Goal: Task Accomplishment & Management: Use online tool/utility

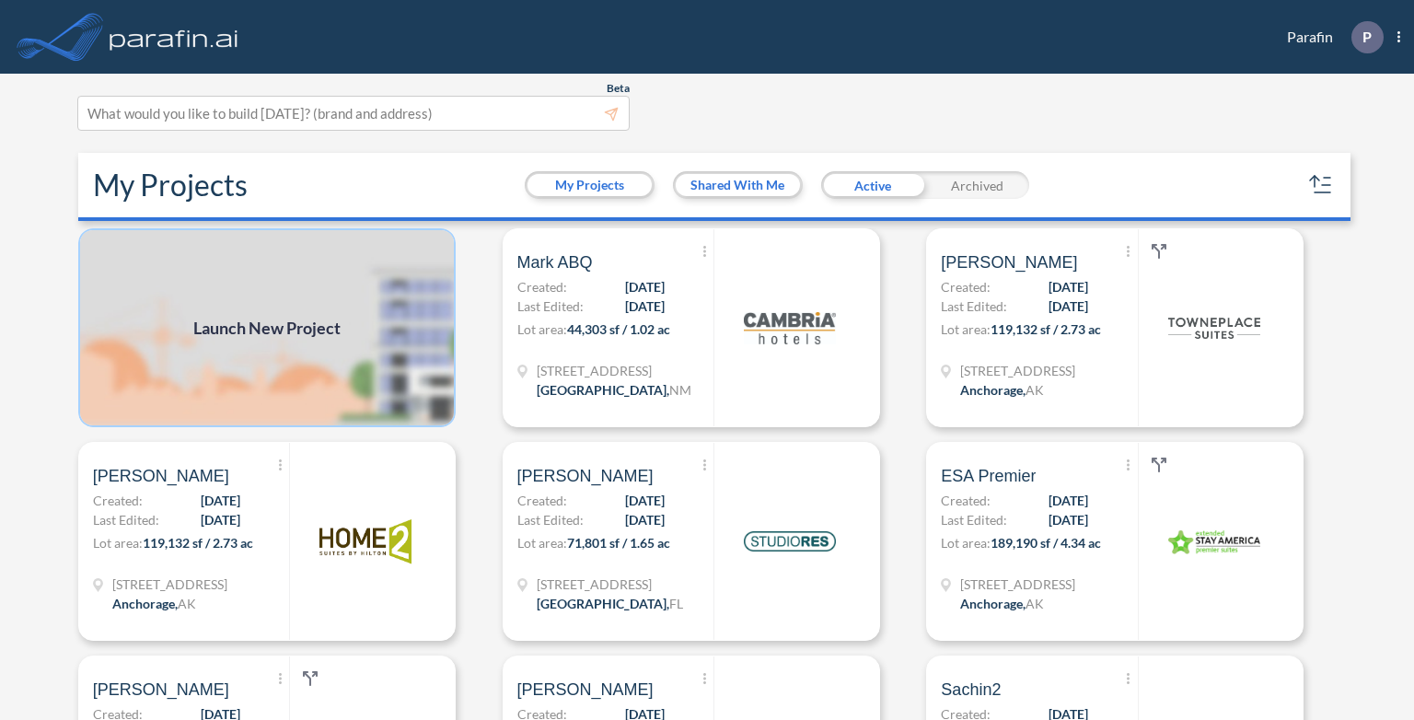
click at [208, 364] on img at bounding box center [267, 327] width 378 height 199
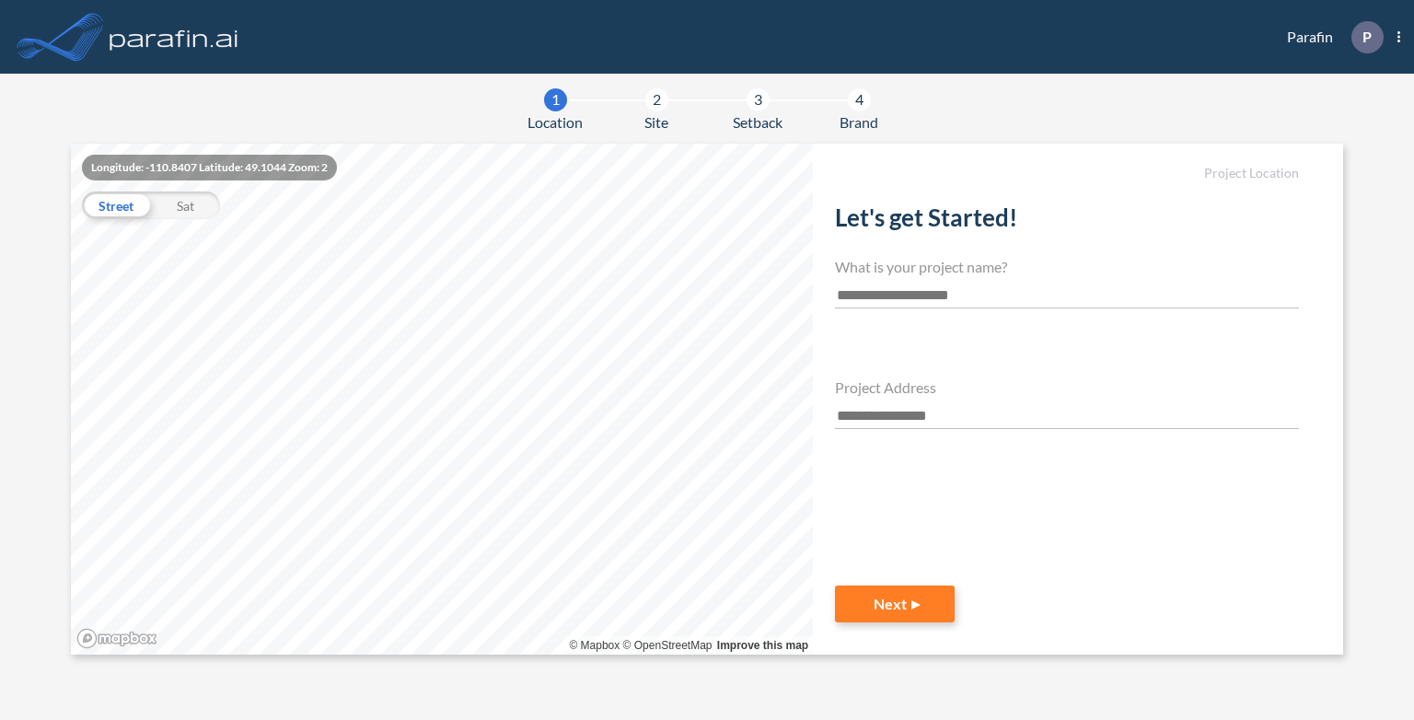
click at [902, 296] on input "text" at bounding box center [1067, 296] width 464 height 25
type input "****"
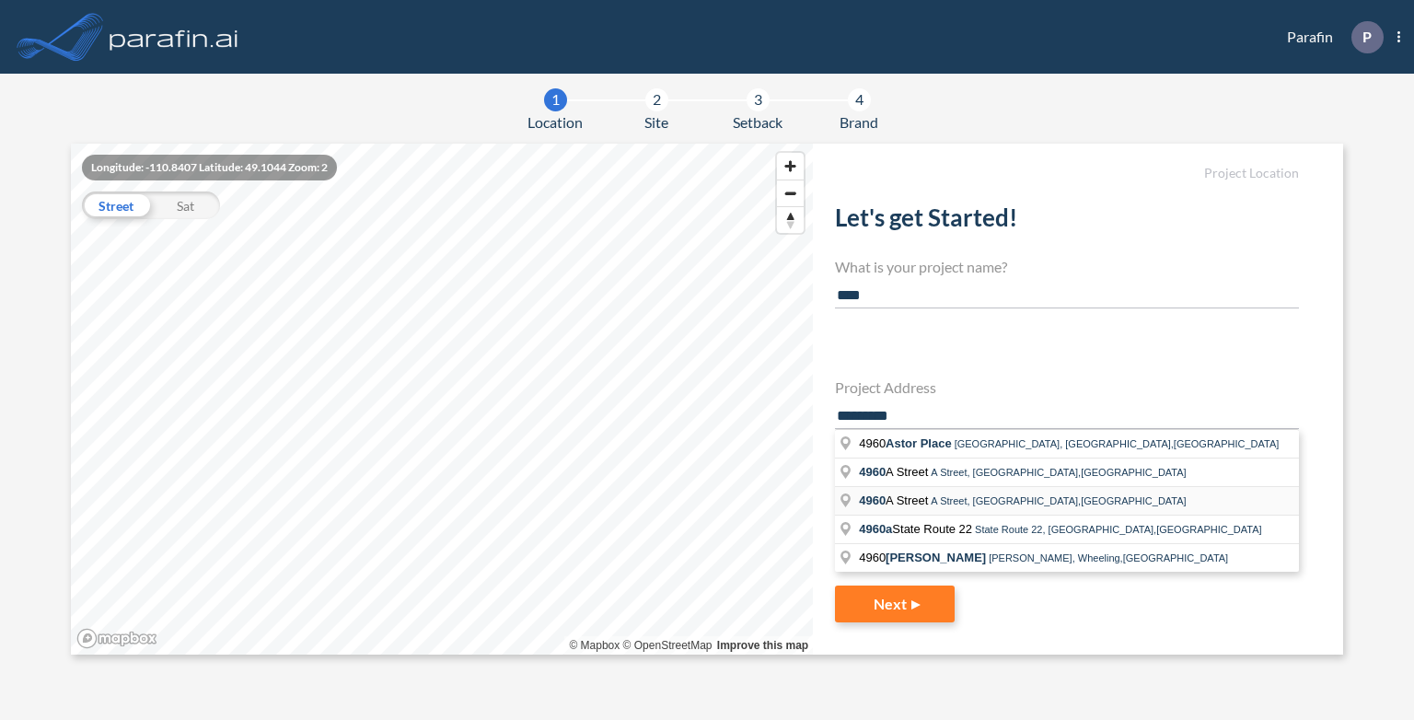
click at [1015, 497] on span "A Street, Anchorage,AK" at bounding box center [1058, 500] width 255 height 11
type input "**********"
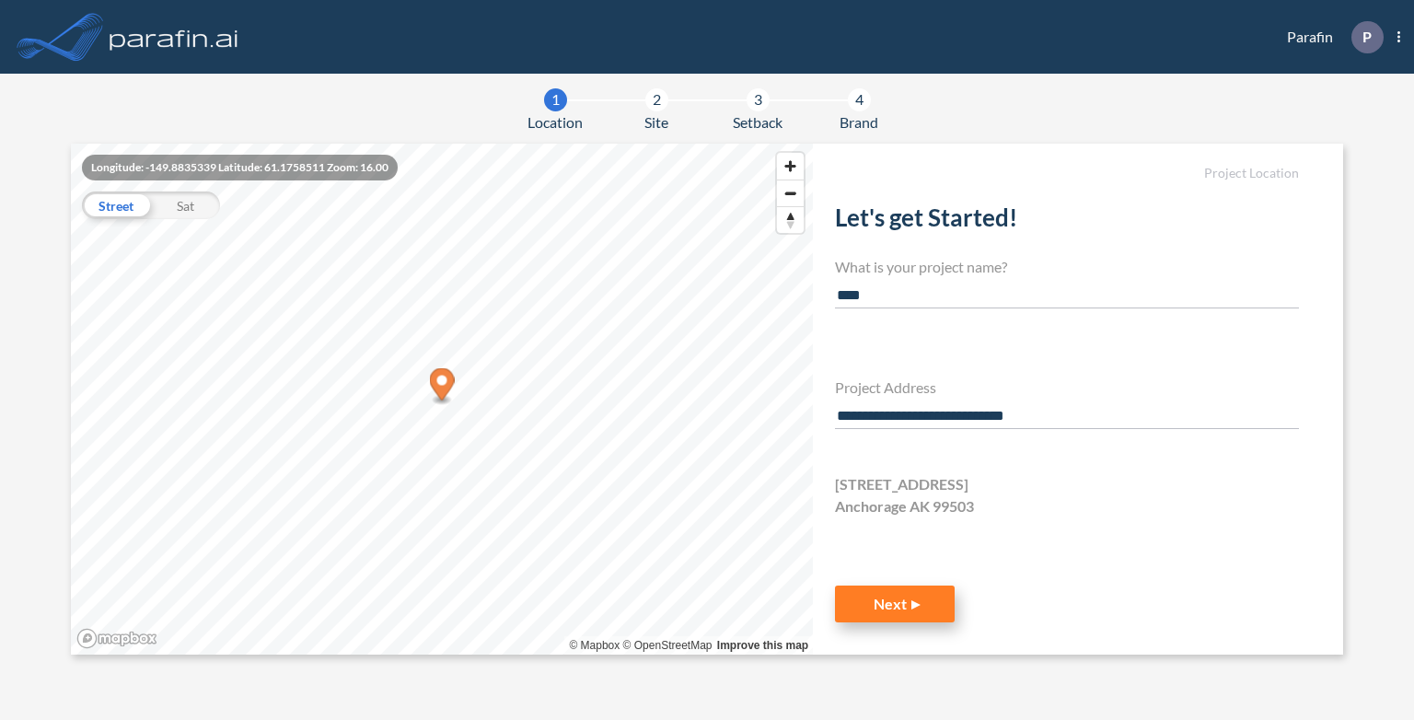
click at [908, 605] on button "Next" at bounding box center [895, 604] width 120 height 37
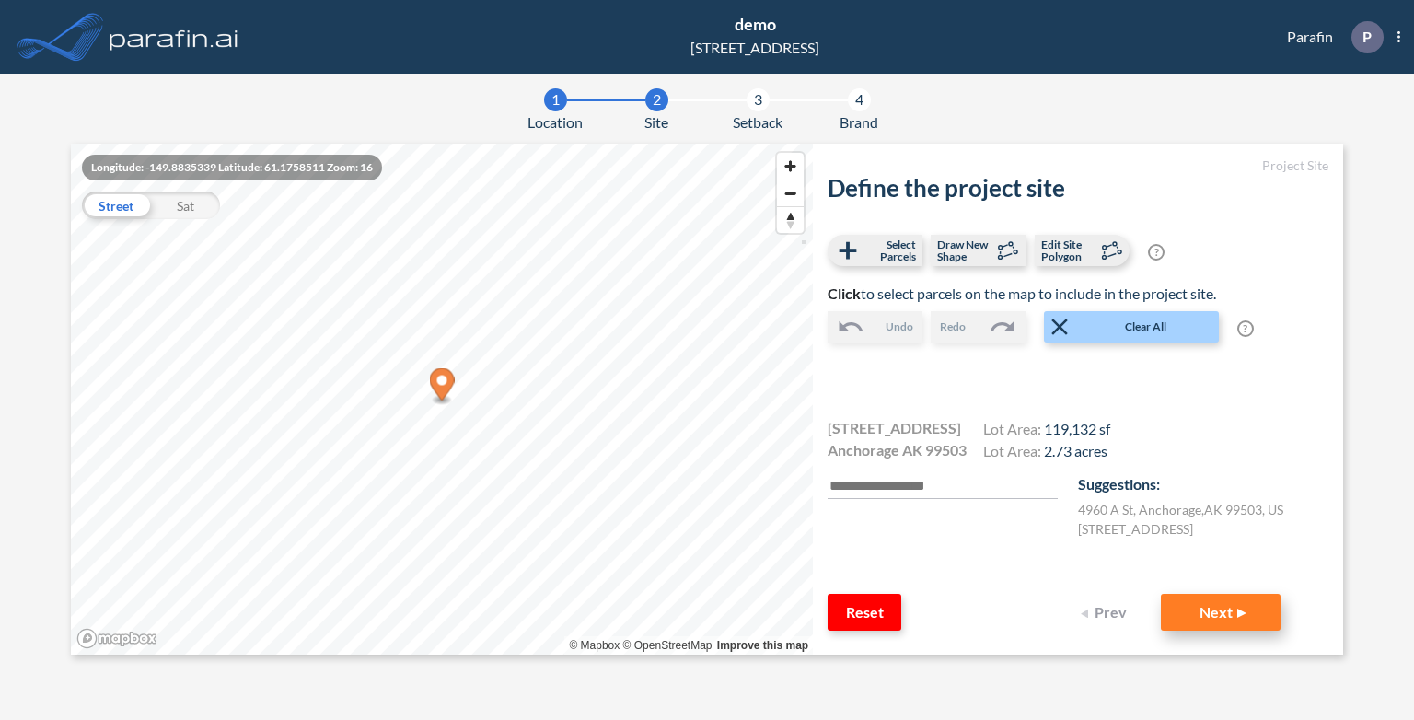
click at [1210, 616] on button "Next" at bounding box center [1221, 612] width 120 height 37
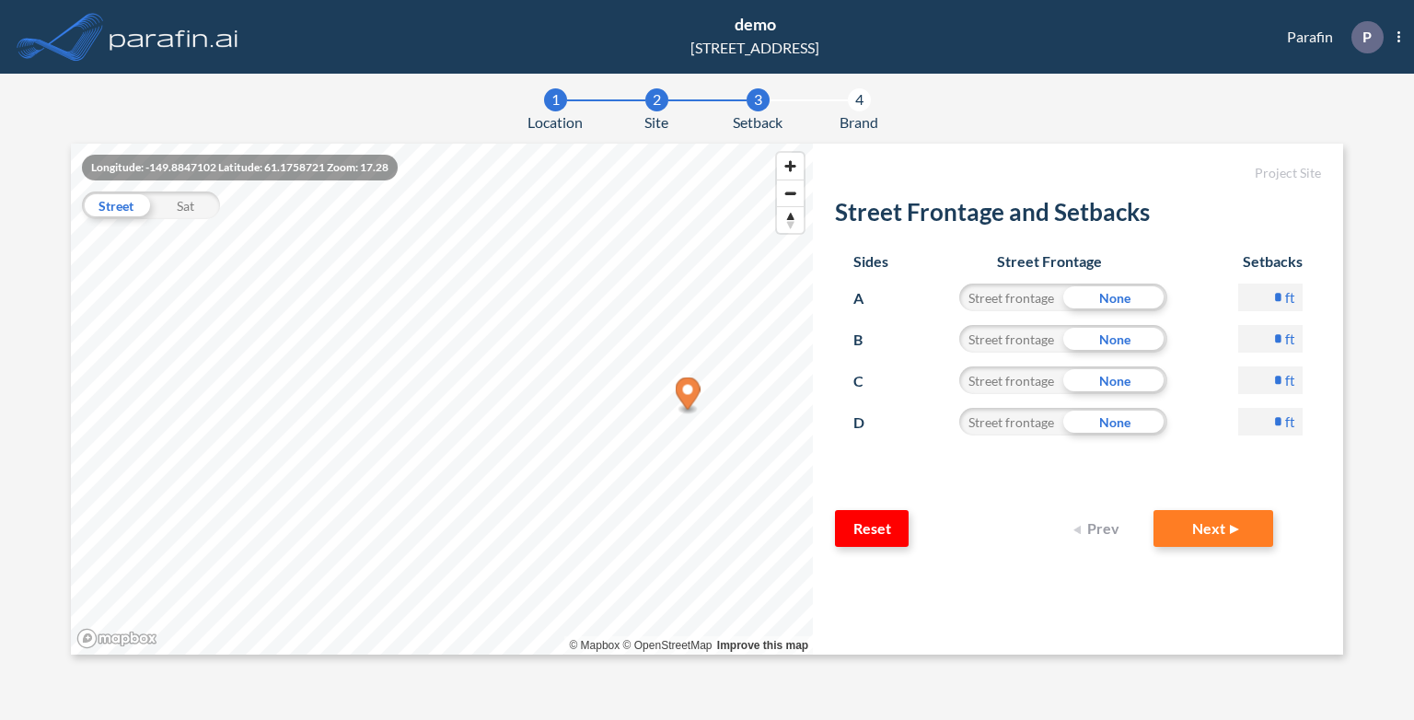
click at [1016, 289] on div "Street frontage" at bounding box center [1011, 298] width 104 height 28
click at [1224, 537] on button "Next" at bounding box center [1214, 528] width 120 height 37
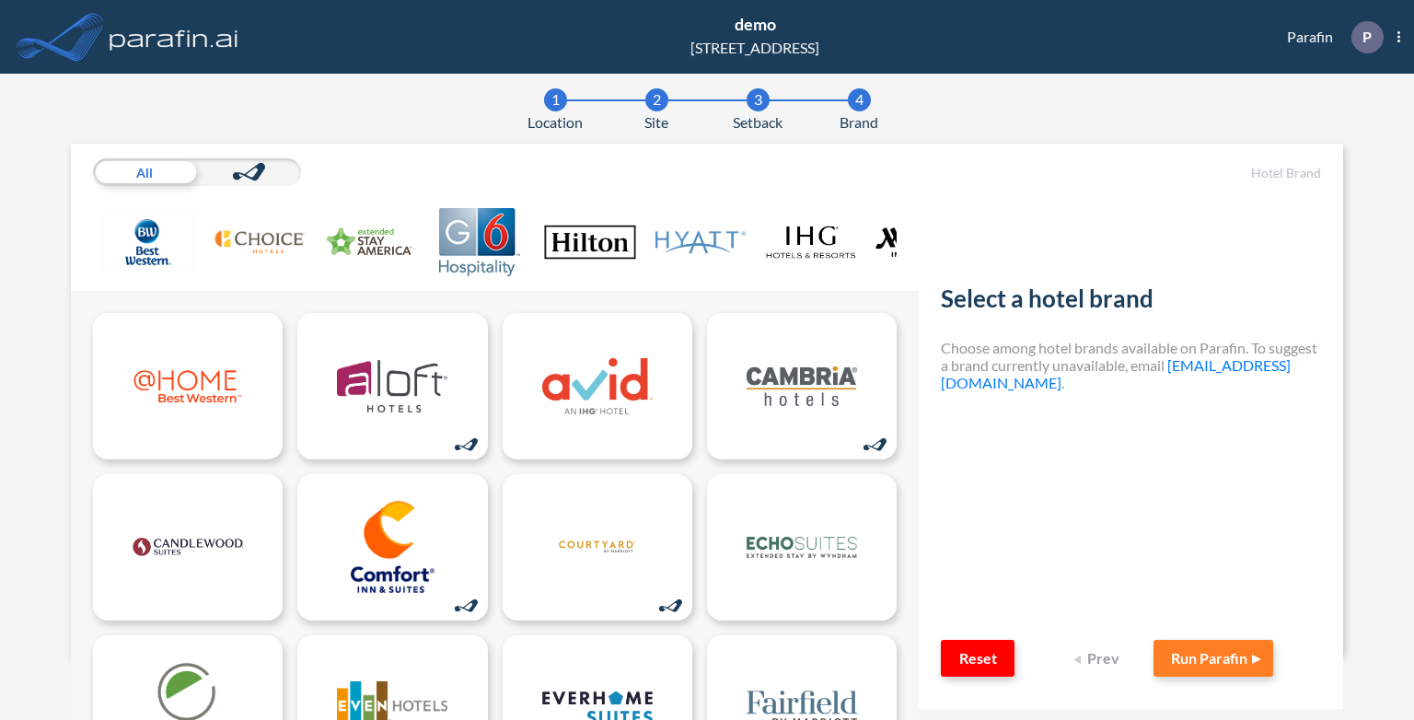
click at [578, 244] on img at bounding box center [590, 242] width 92 height 68
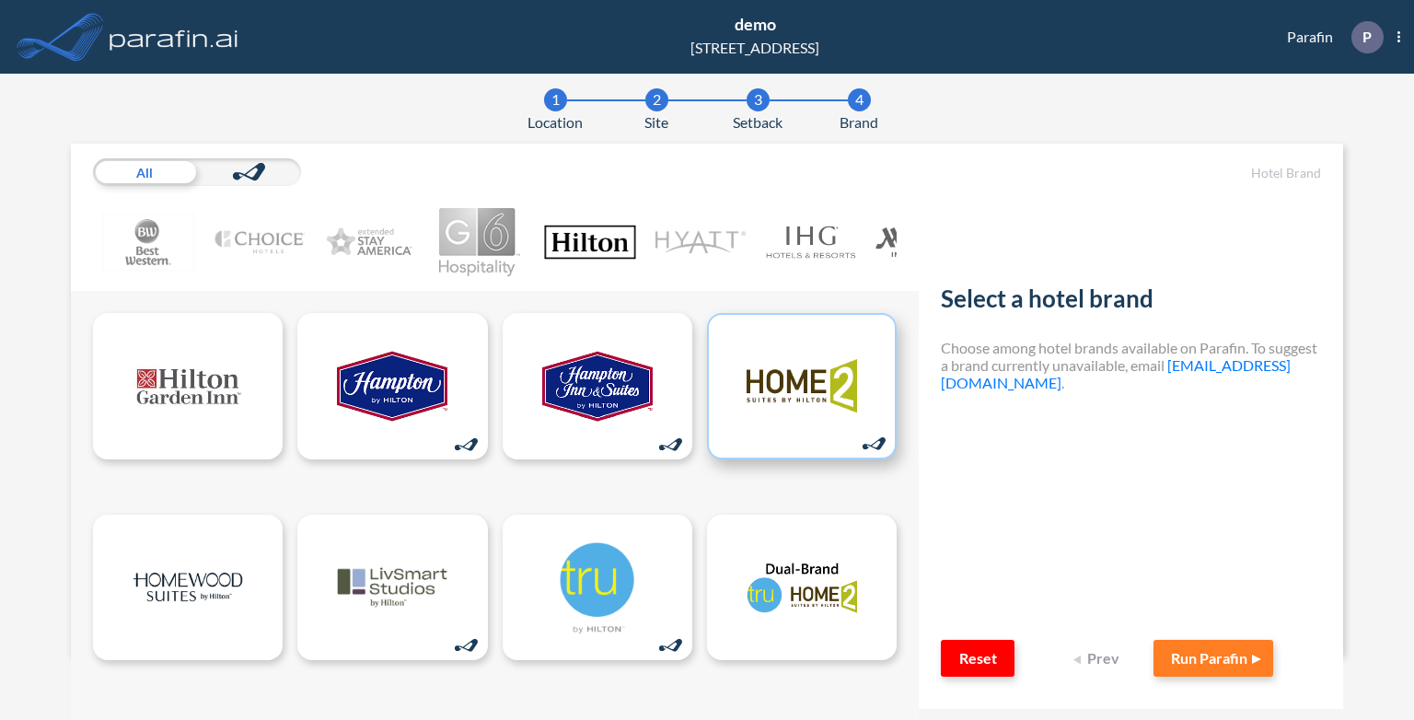
click at [832, 405] on img at bounding box center [802, 386] width 110 height 92
click at [782, 407] on img at bounding box center [802, 386] width 110 height 92
click at [1206, 657] on button "Run Parafin" at bounding box center [1214, 658] width 120 height 37
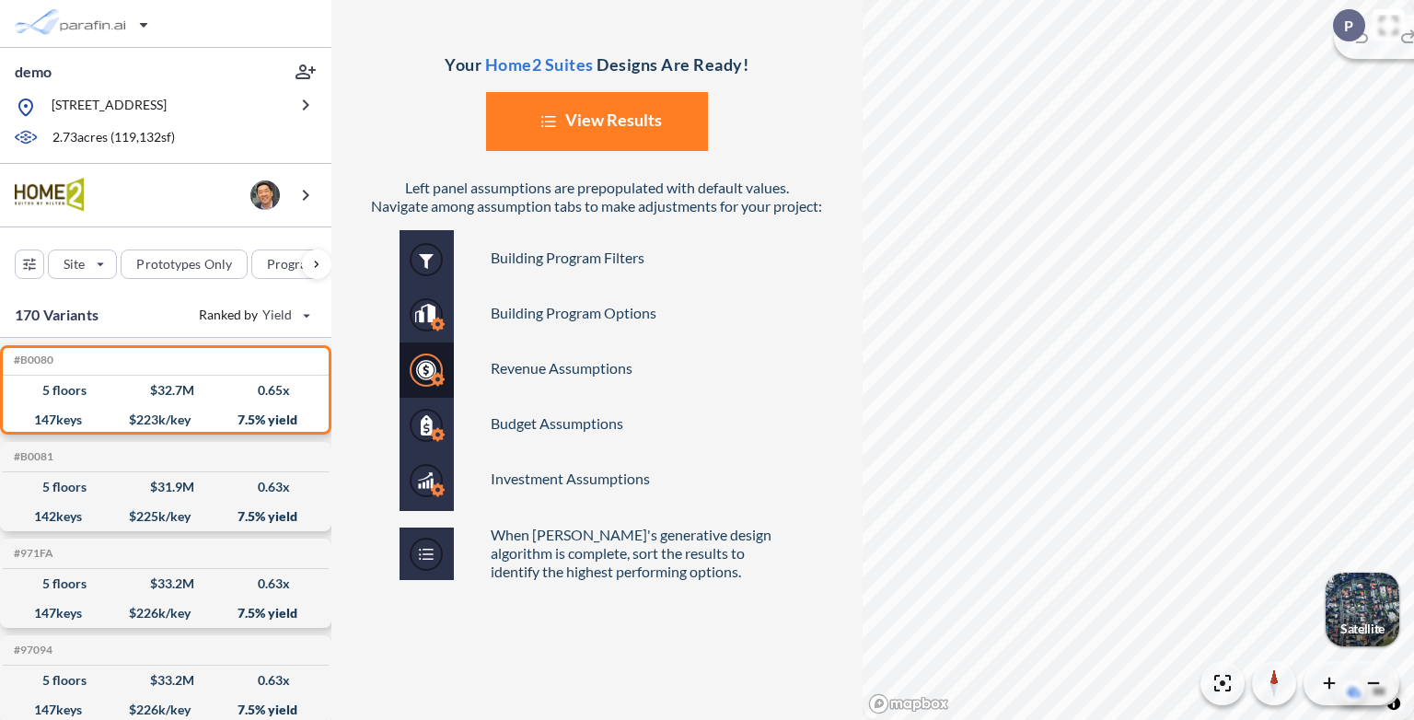
click at [601, 131] on button "List Created with Sketch. View Results" at bounding box center [597, 121] width 222 height 59
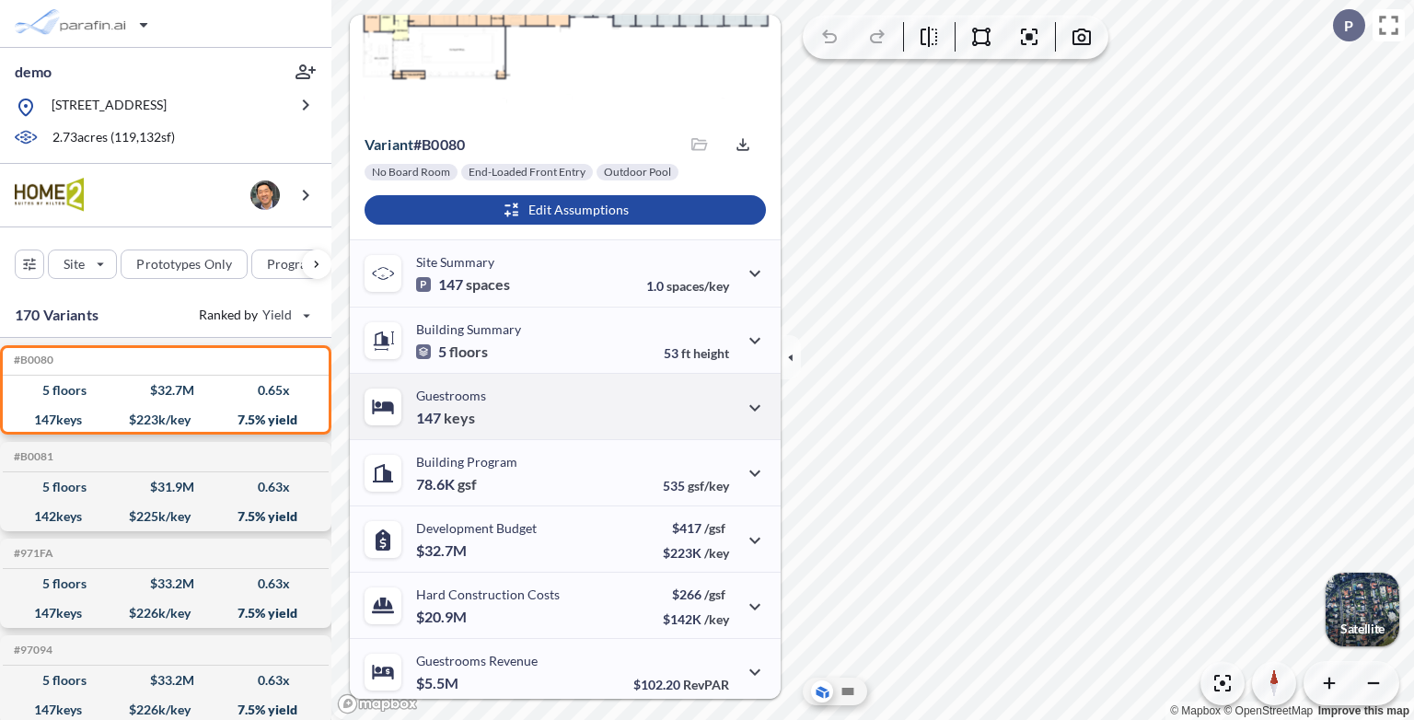
scroll to position [184, 0]
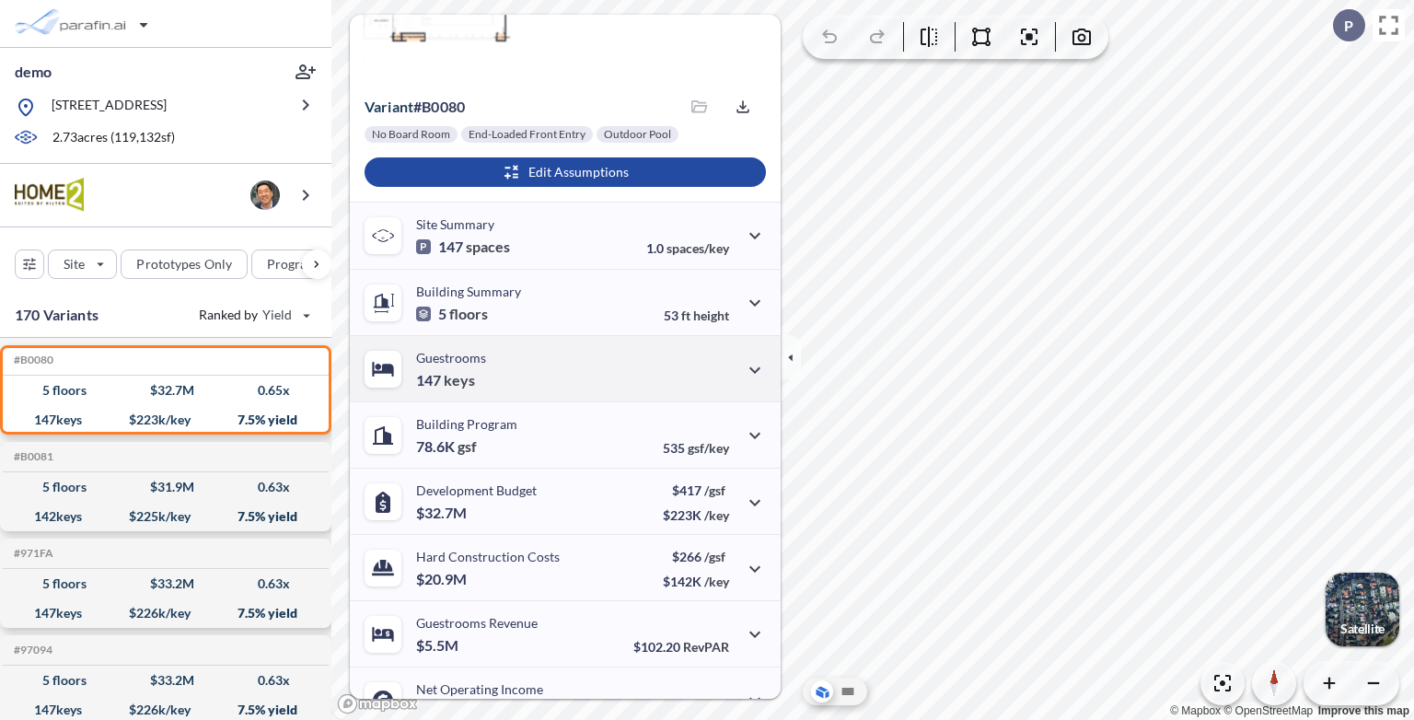
click at [496, 366] on div "Guestrooms 147 keys" at bounding box center [565, 368] width 431 height 66
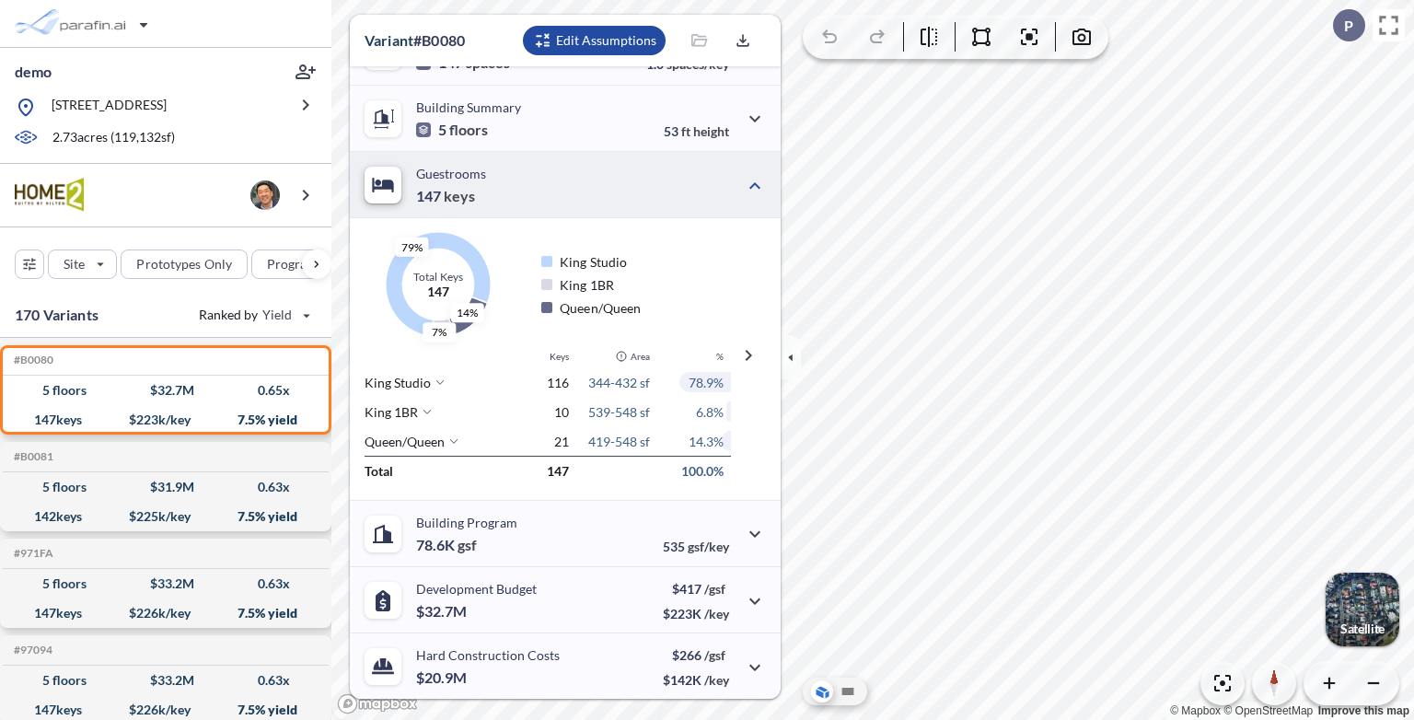
scroll to position [276, 0]
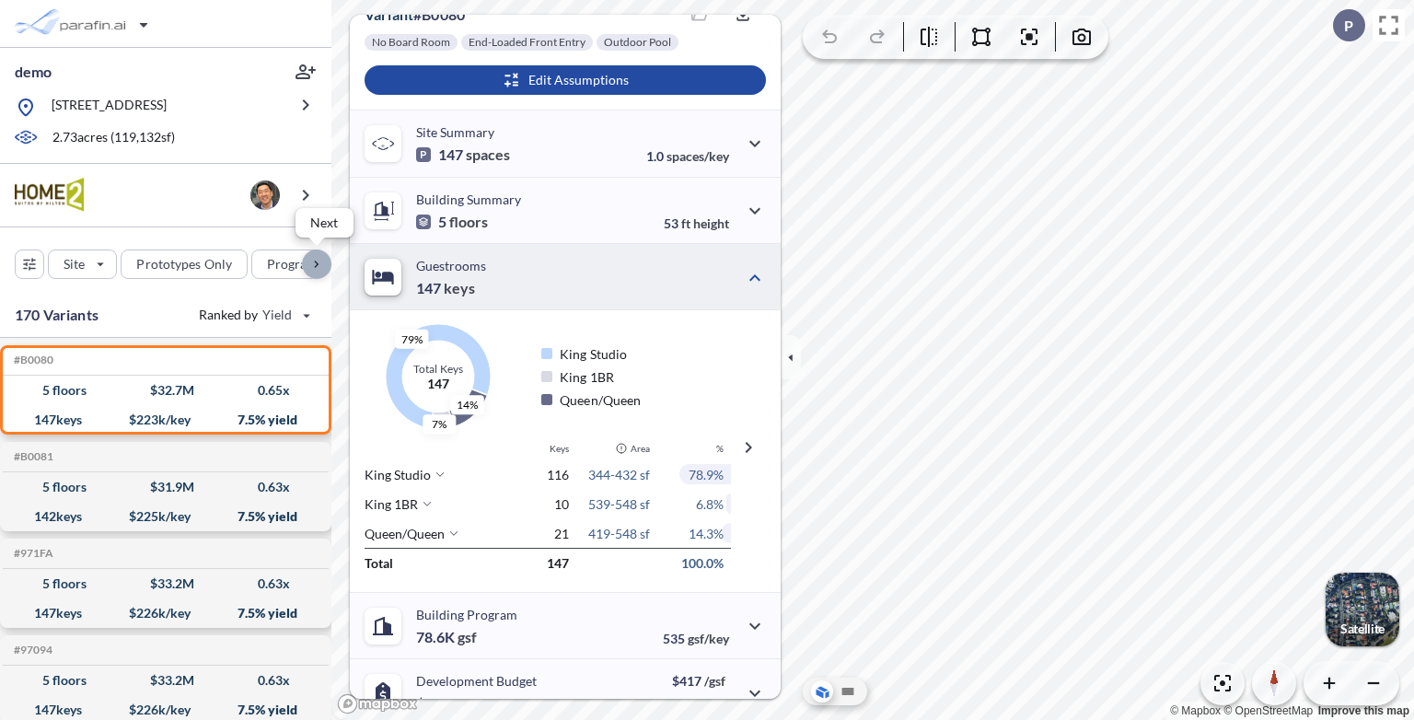
click at [312, 265] on div "button" at bounding box center [316, 264] width 29 height 29
click at [197, 262] on div "button" at bounding box center [168, 264] width 74 height 28
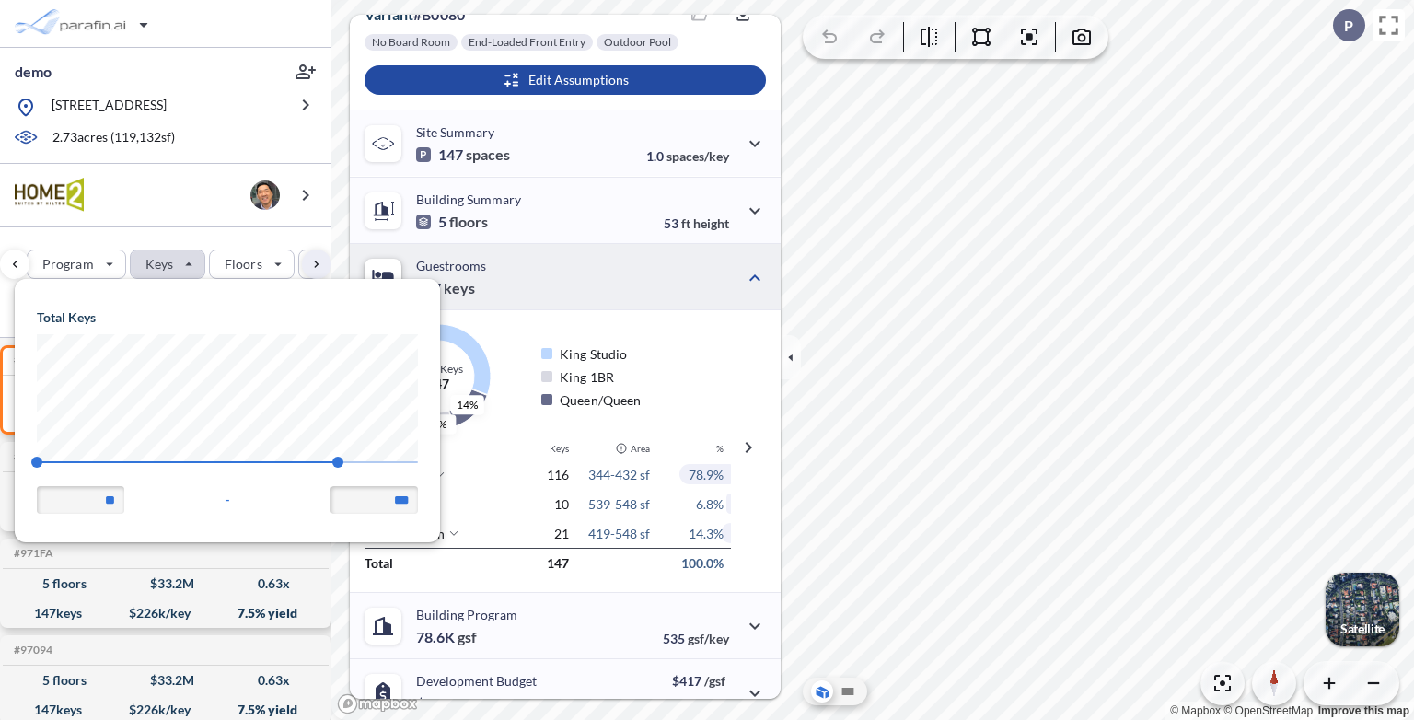
scroll to position [262, 424]
click at [215, 228] on div "Site Prototypes Only Program Keys Floors Height FAR Room mix Budget" at bounding box center [165, 259] width 331 height 65
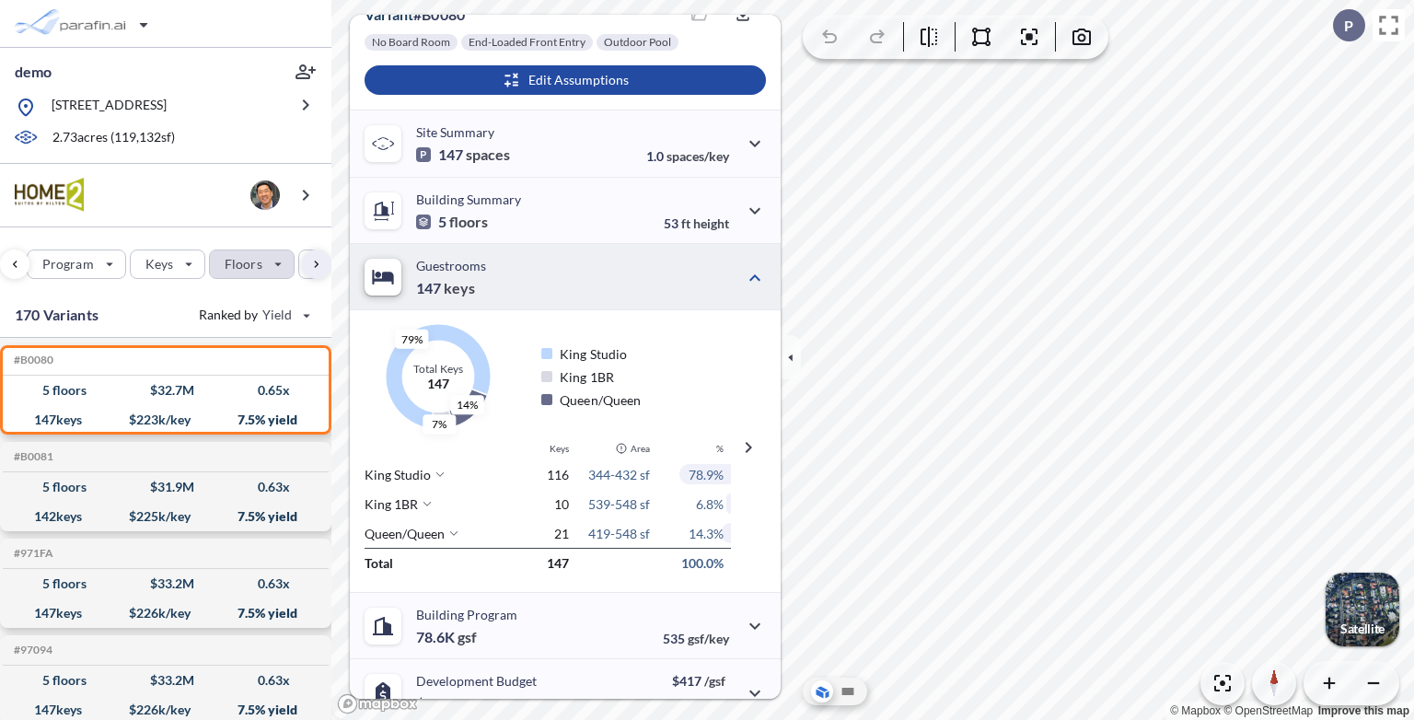
click at [268, 268] on div "button" at bounding box center [252, 264] width 84 height 28
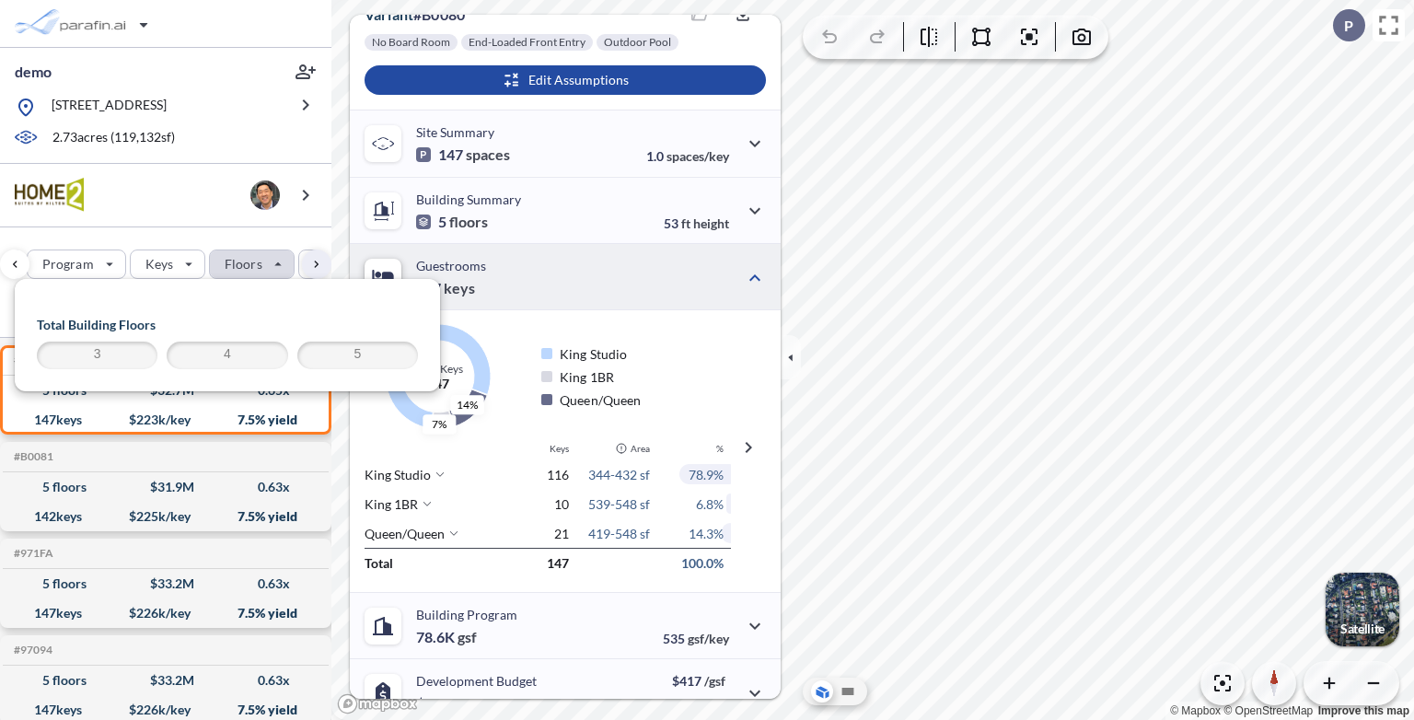
click at [214, 243] on div "Site Prototypes Only Program Keys Floors Height FAR Room mix Budget" at bounding box center [165, 259] width 331 height 65
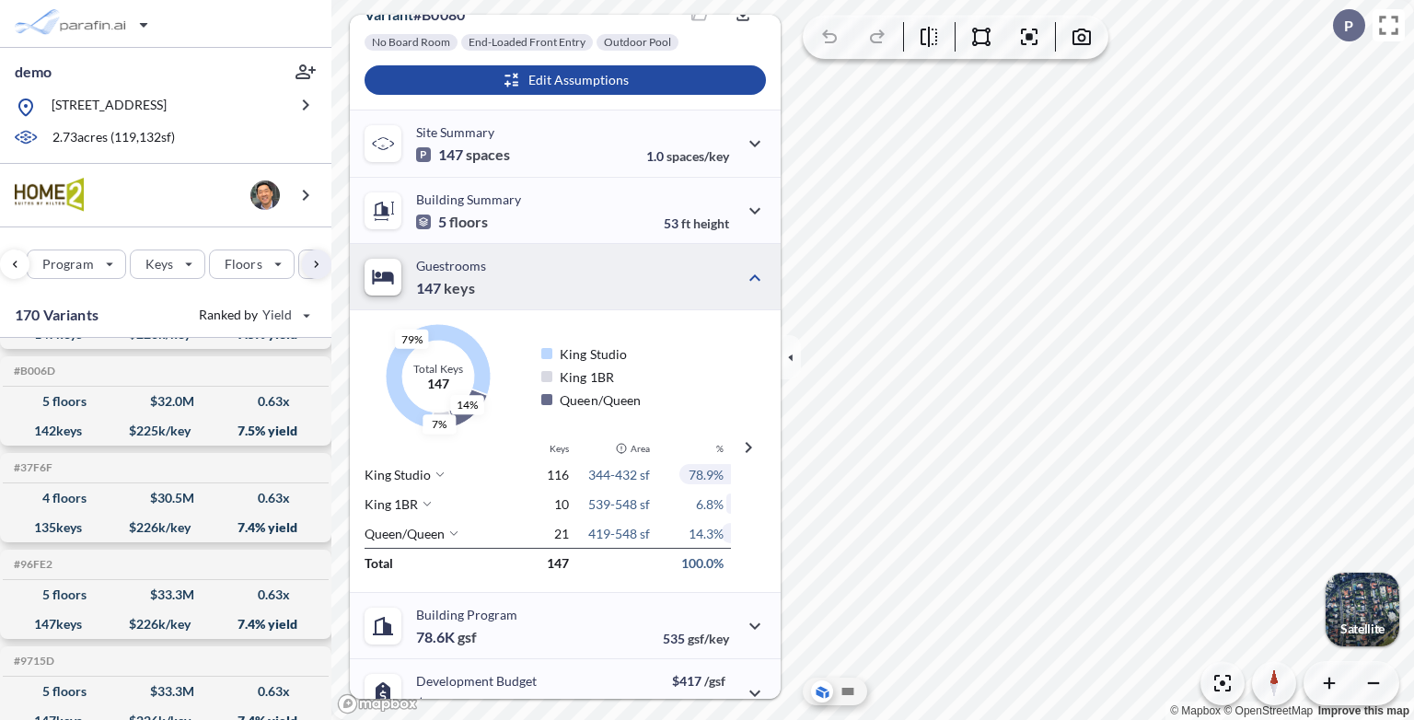
scroll to position [0, 0]
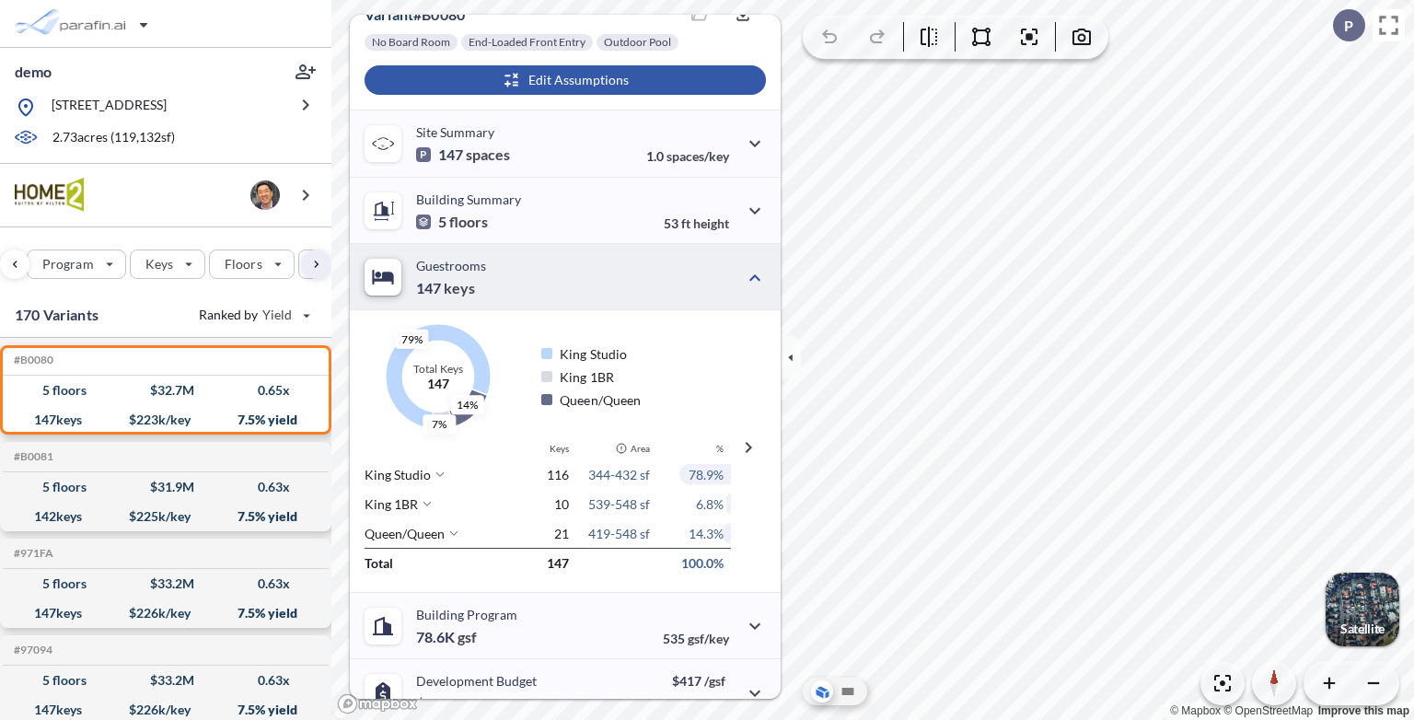
click at [571, 83] on div "button" at bounding box center [565, 79] width 401 height 29
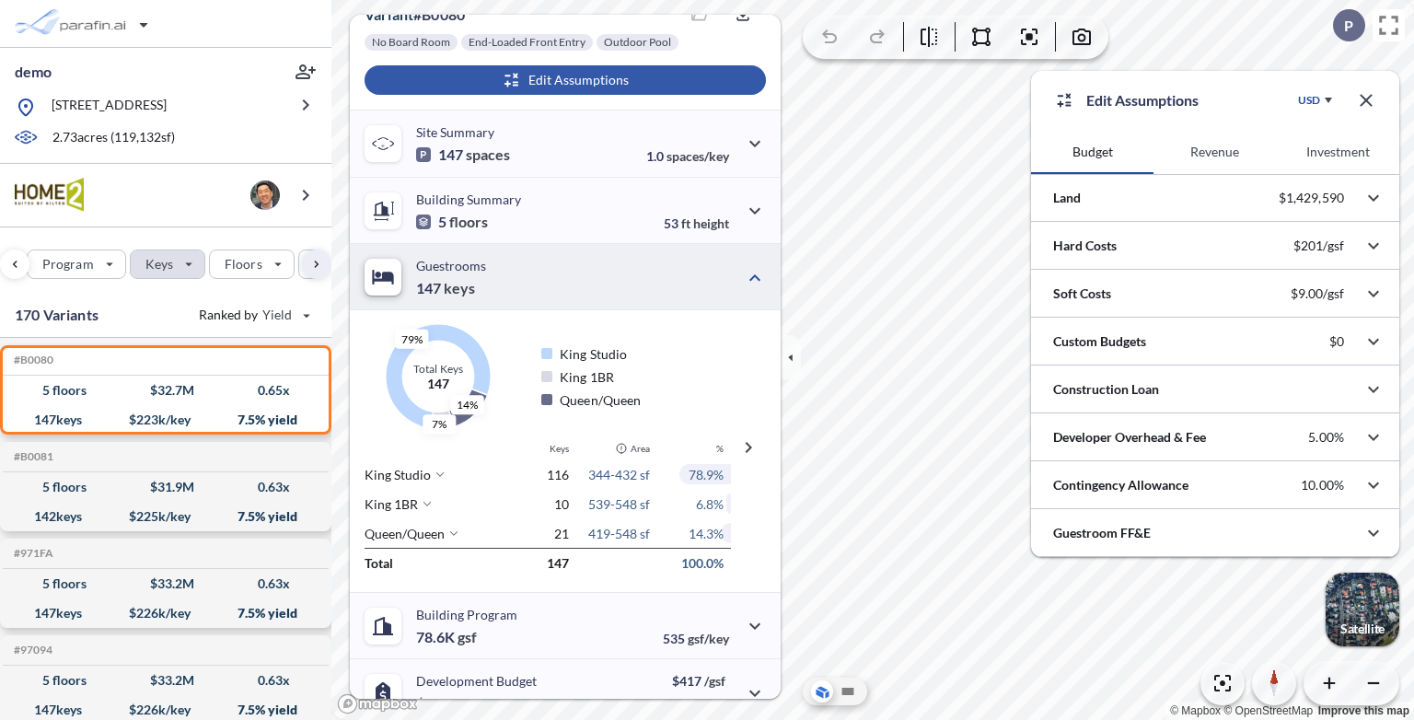
click at [169, 267] on div "button" at bounding box center [168, 264] width 74 height 28
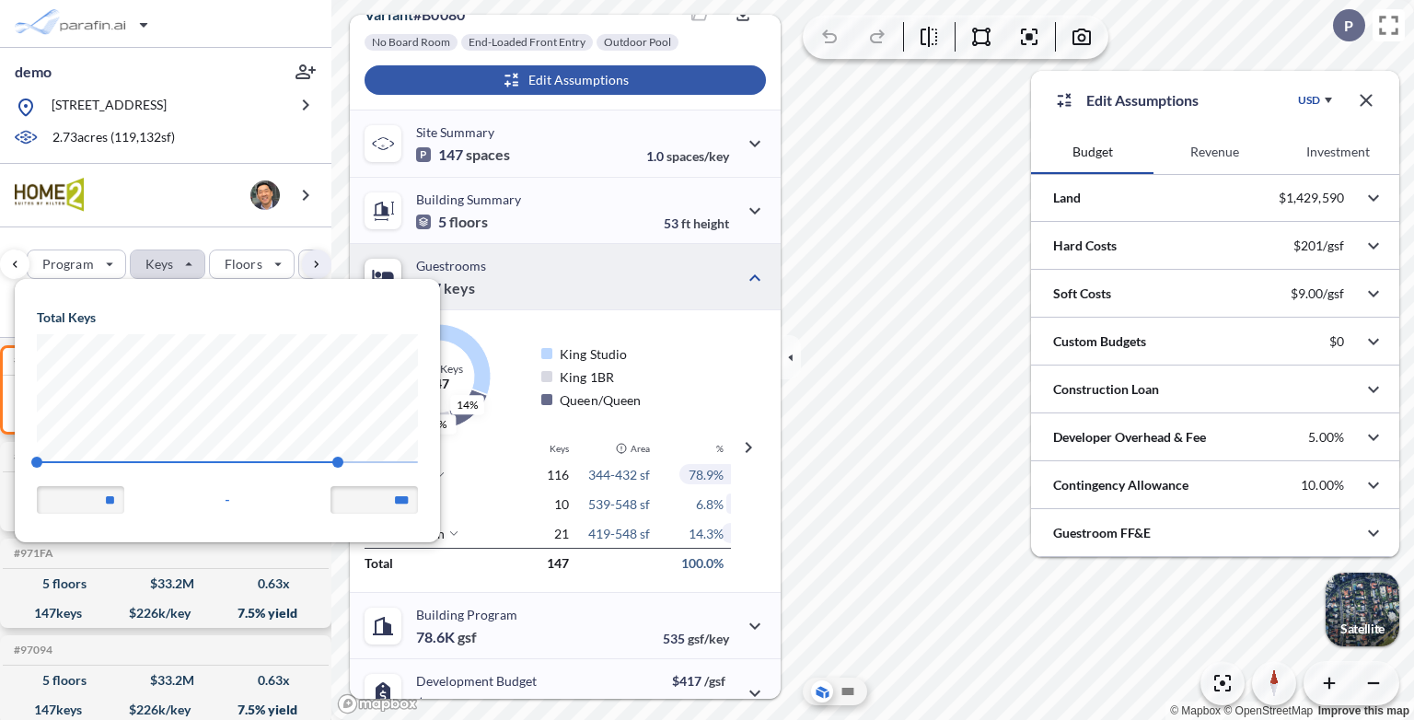
scroll to position [262, 424]
drag, startPoint x: 342, startPoint y: 460, endPoint x: 256, endPoint y: 460, distance: 85.6
click at [256, 460] on span "127" at bounding box center [256, 462] width 11 height 11
type input "***"
drag, startPoint x: 260, startPoint y: 462, endPoint x: 214, endPoint y: 457, distance: 46.4
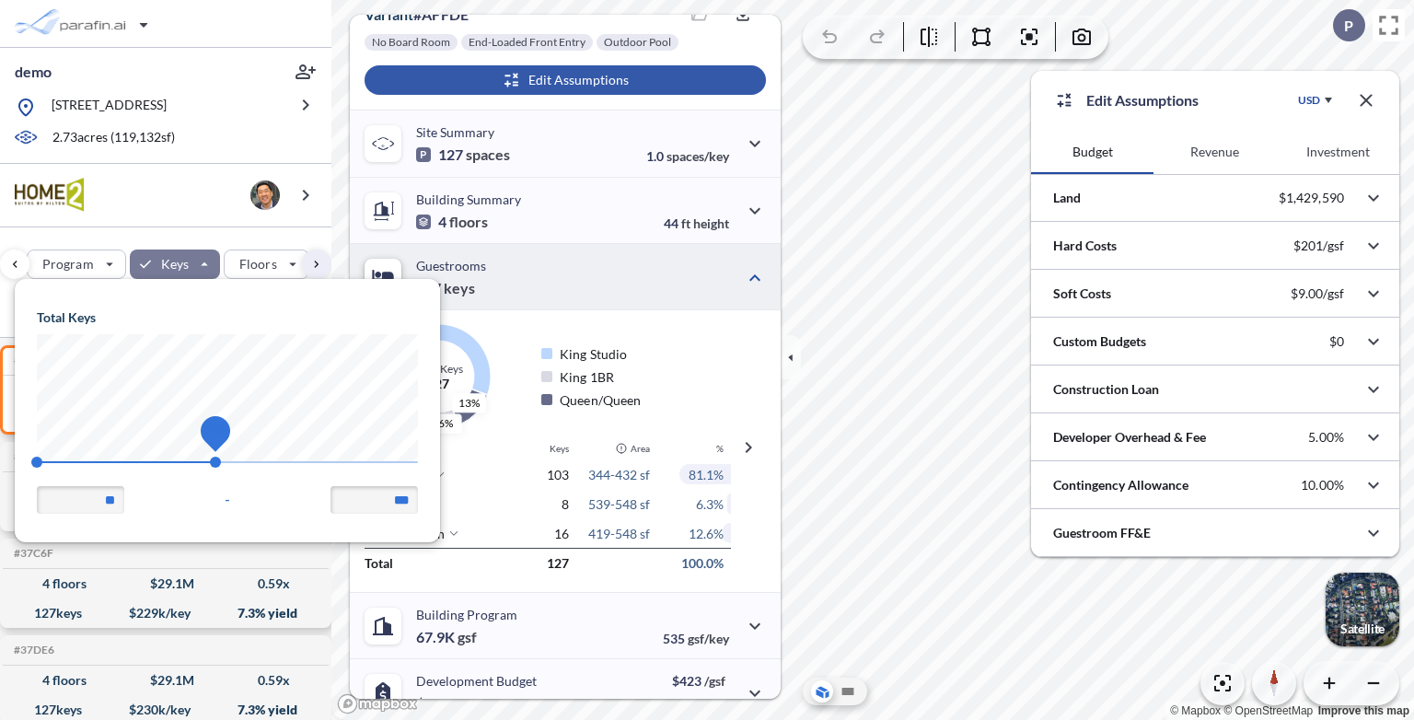
click at [214, 457] on span "115" at bounding box center [215, 462] width 11 height 11
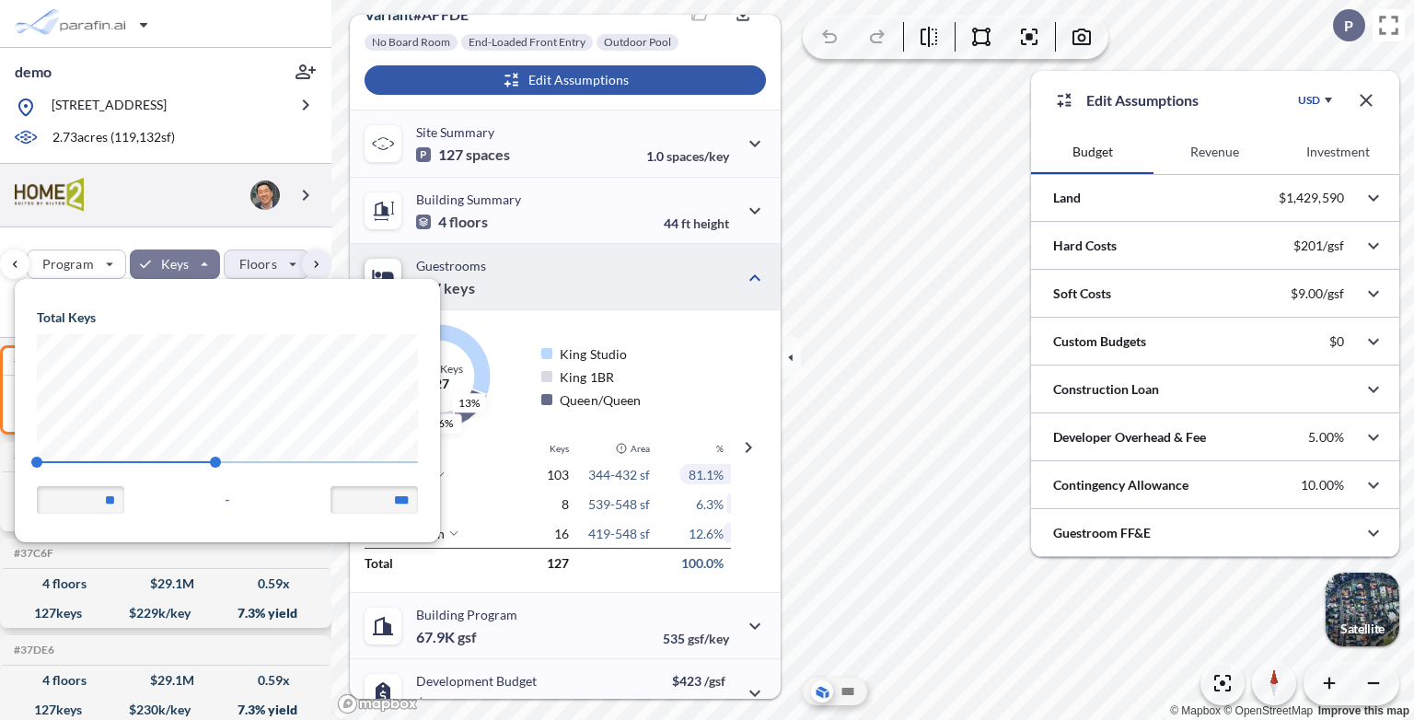
click at [169, 231] on div "Site Prototypes Only Program Keys Floors Height FAR Room mix Budget" at bounding box center [165, 259] width 331 height 65
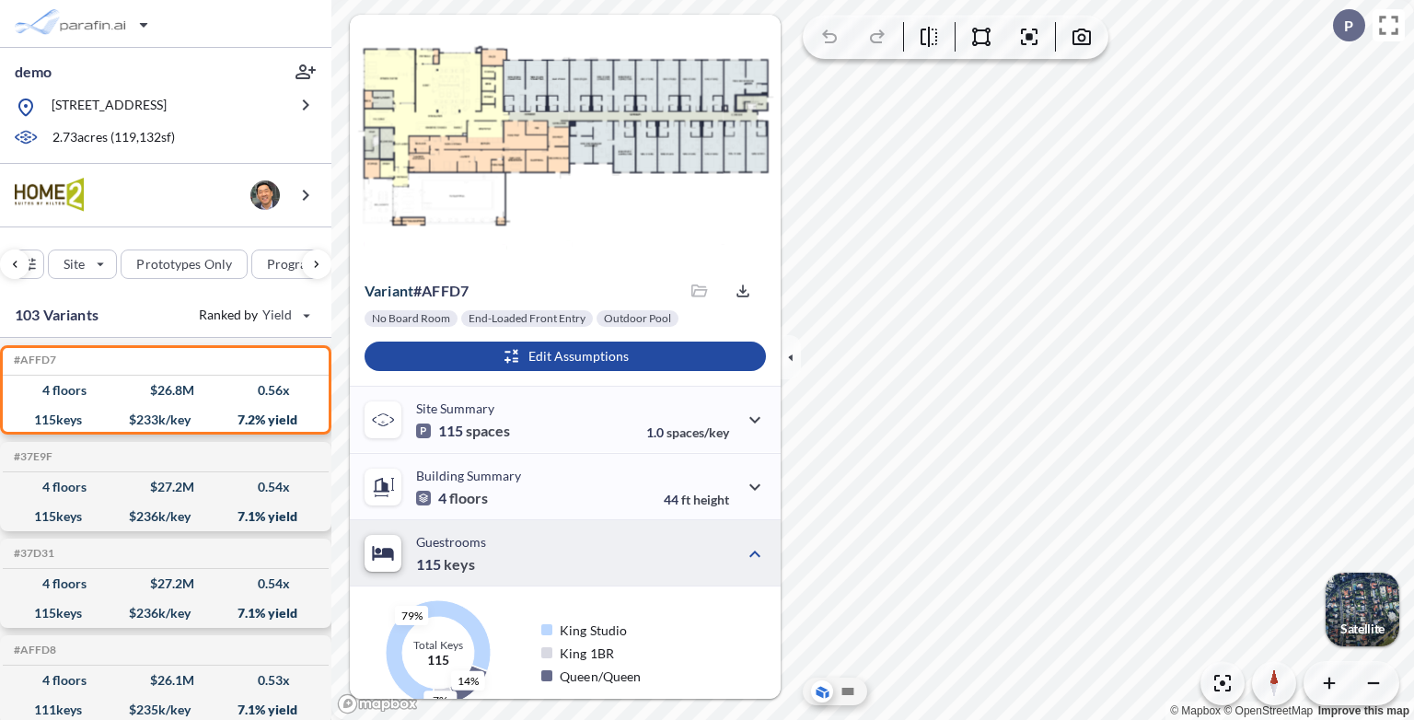
scroll to position [276, 0]
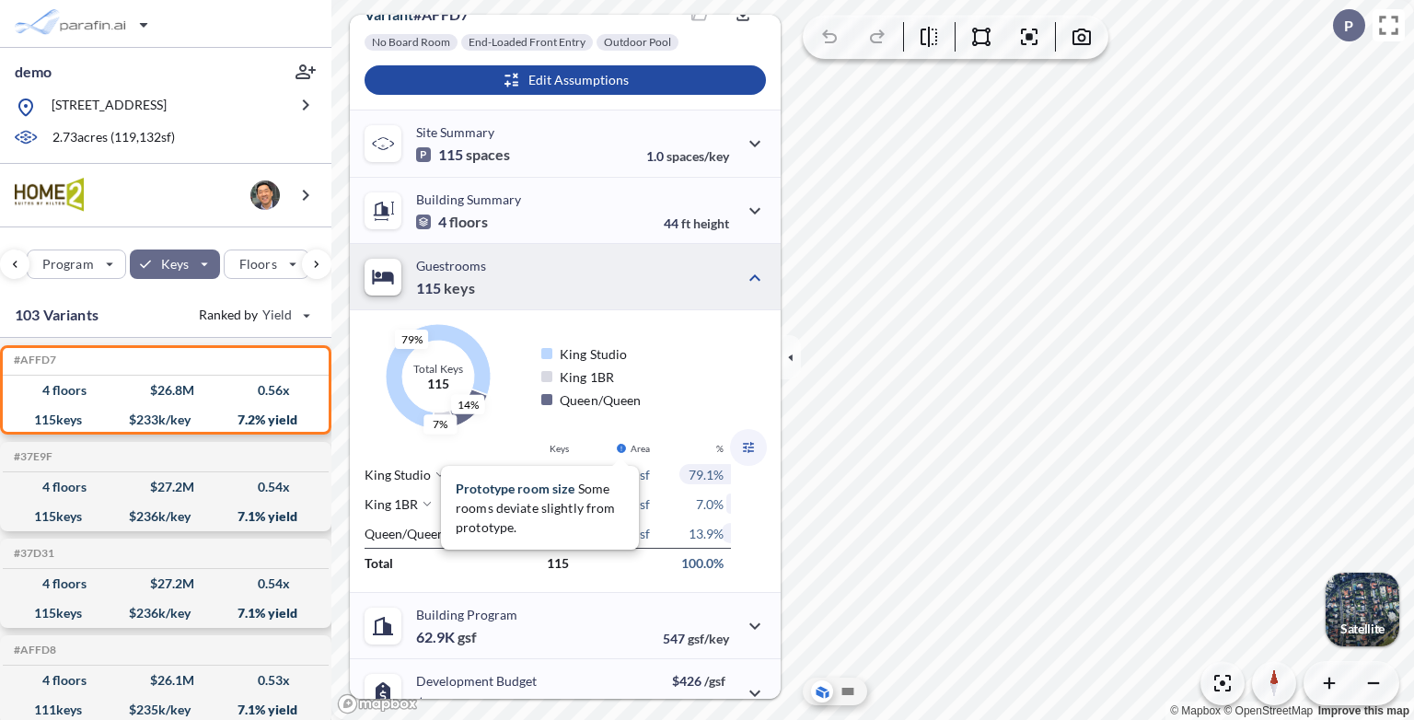
click at [755, 451] on icon "button" at bounding box center [749, 447] width 22 height 22
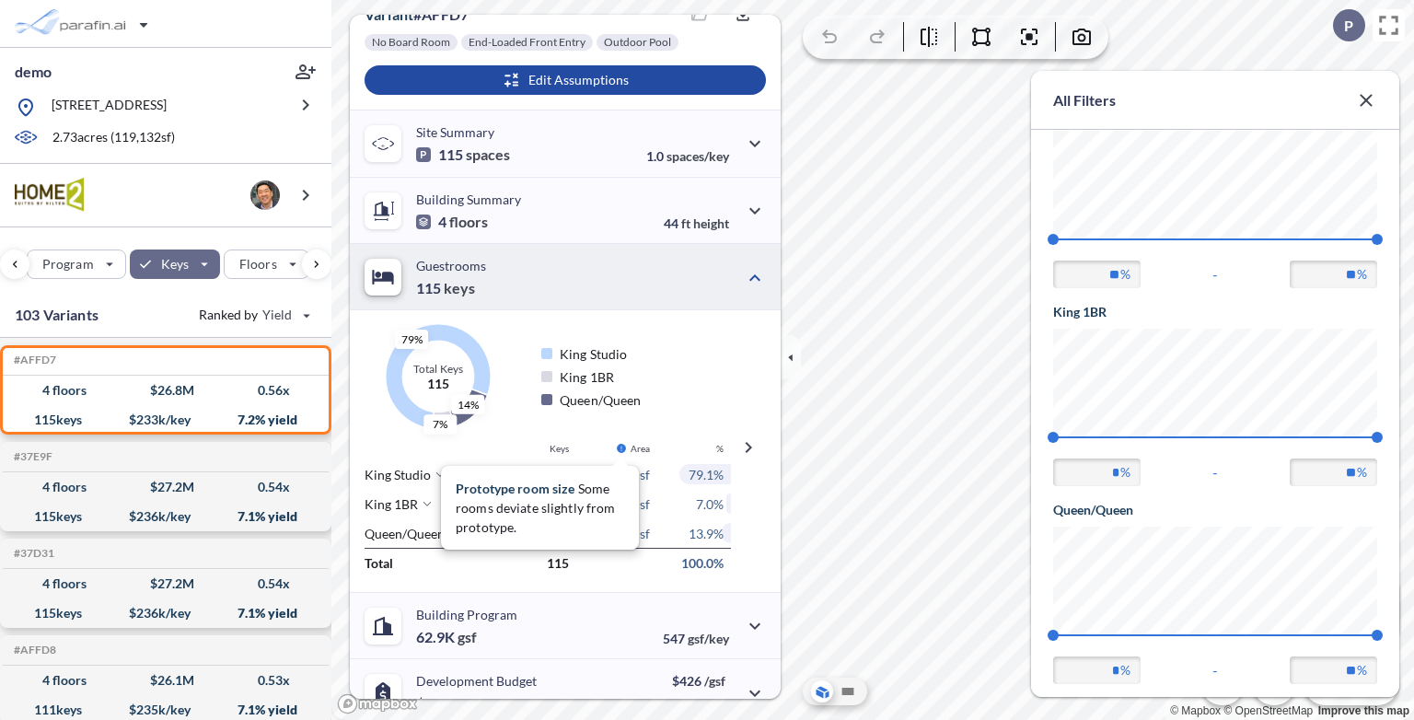
scroll to position [278, 0]
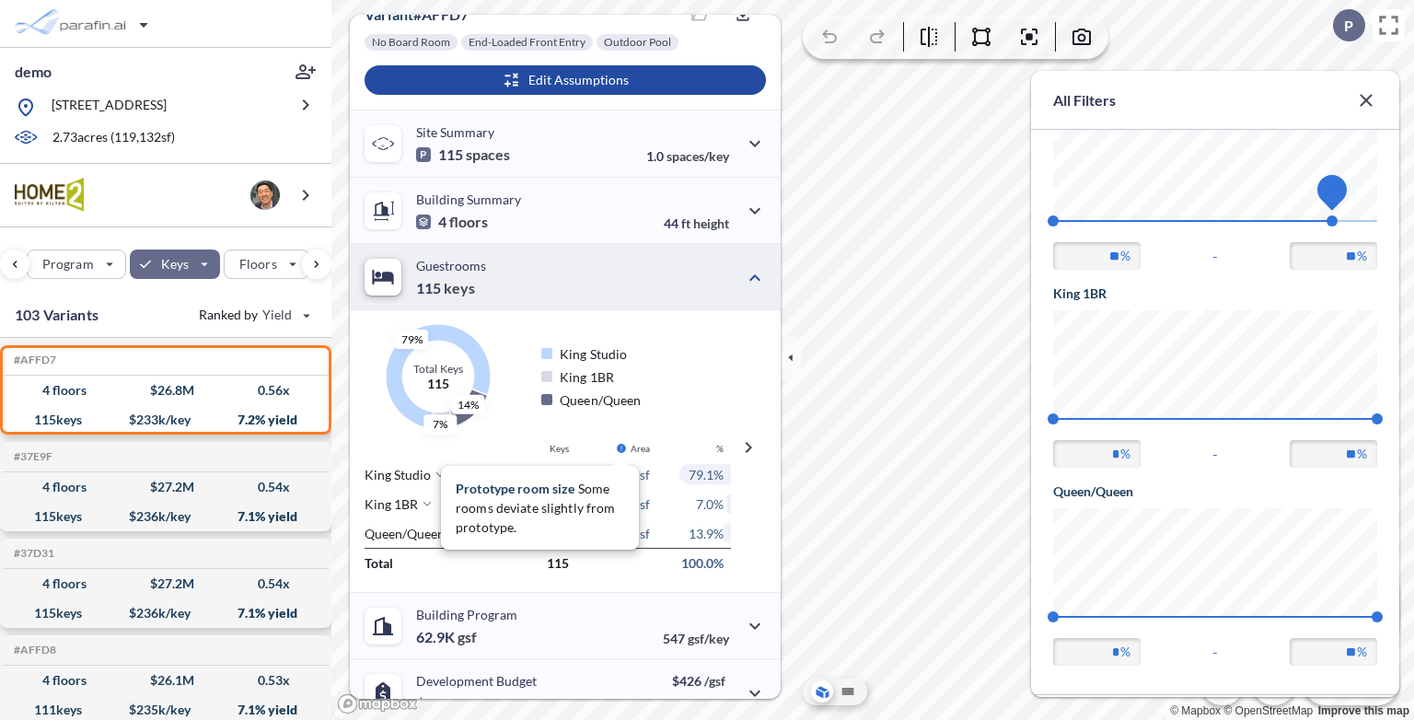
type input "**"
drag, startPoint x: 1374, startPoint y: 217, endPoint x: 1330, endPoint y: 216, distance: 44.2
click at [1330, 216] on span "79" at bounding box center [1332, 220] width 11 height 11
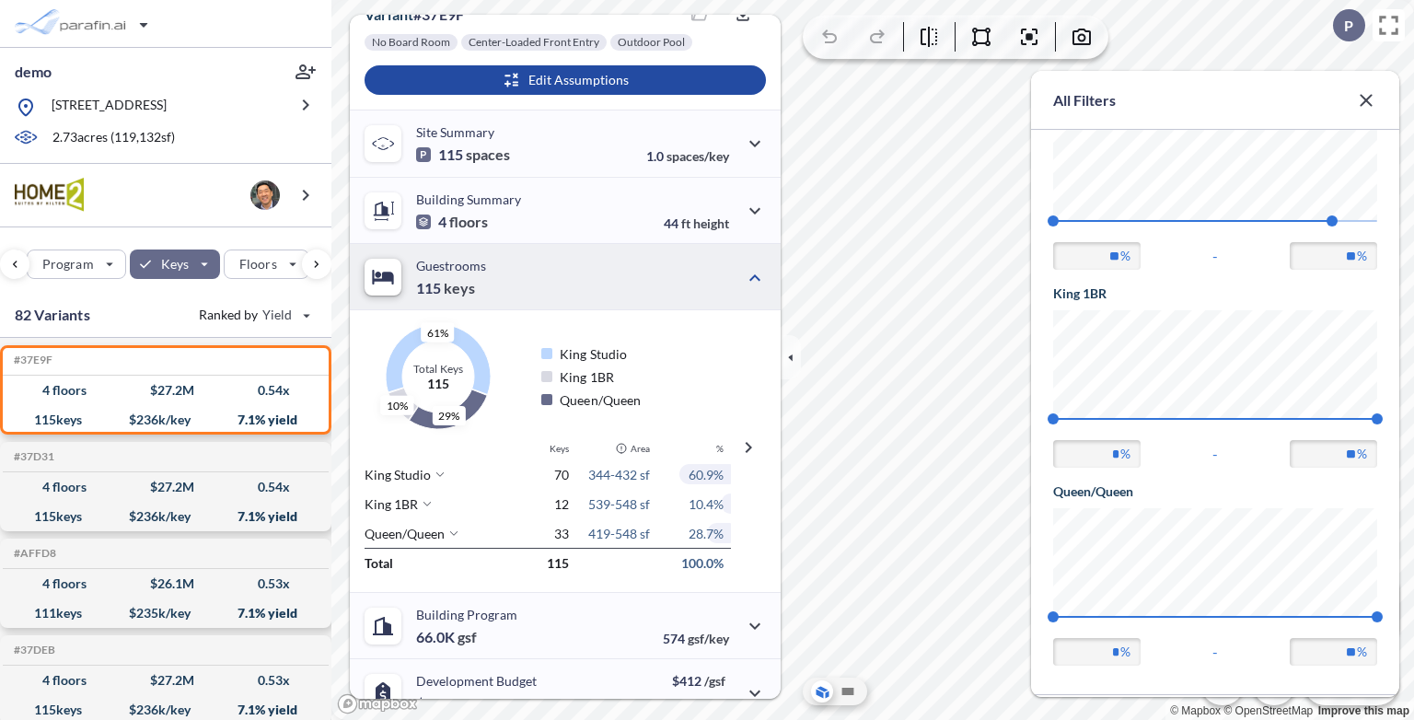
click at [1366, 100] on icon "button" at bounding box center [1366, 100] width 12 height 12
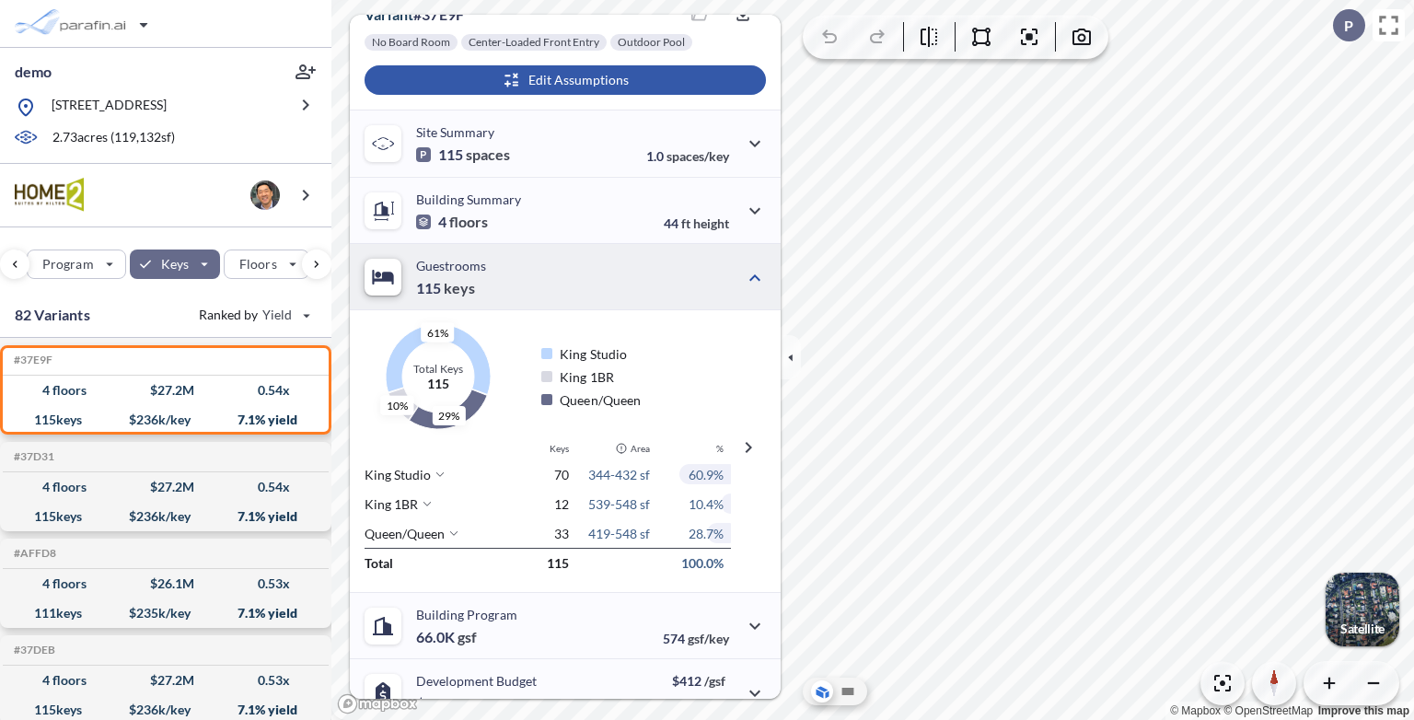
click at [637, 83] on div "button" at bounding box center [565, 79] width 401 height 29
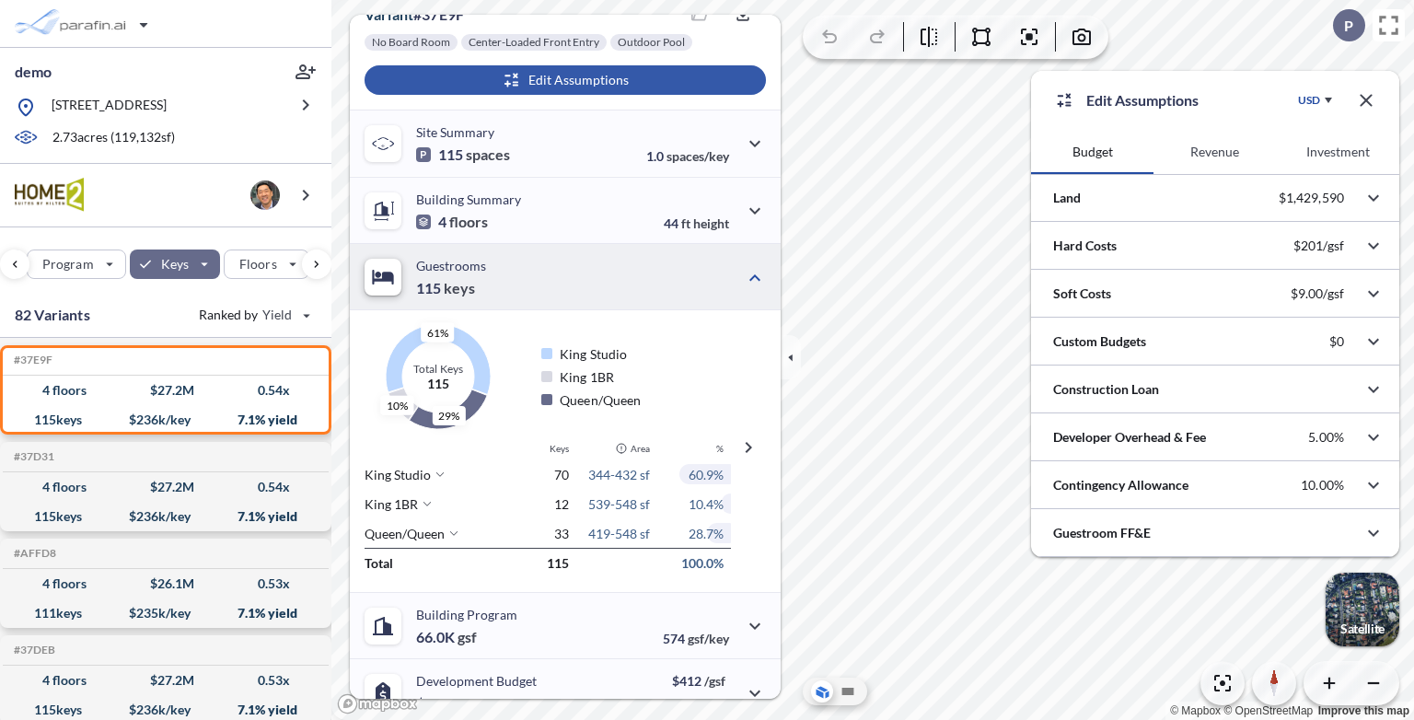
click at [1201, 146] on button "Revenue" at bounding box center [1215, 152] width 122 height 44
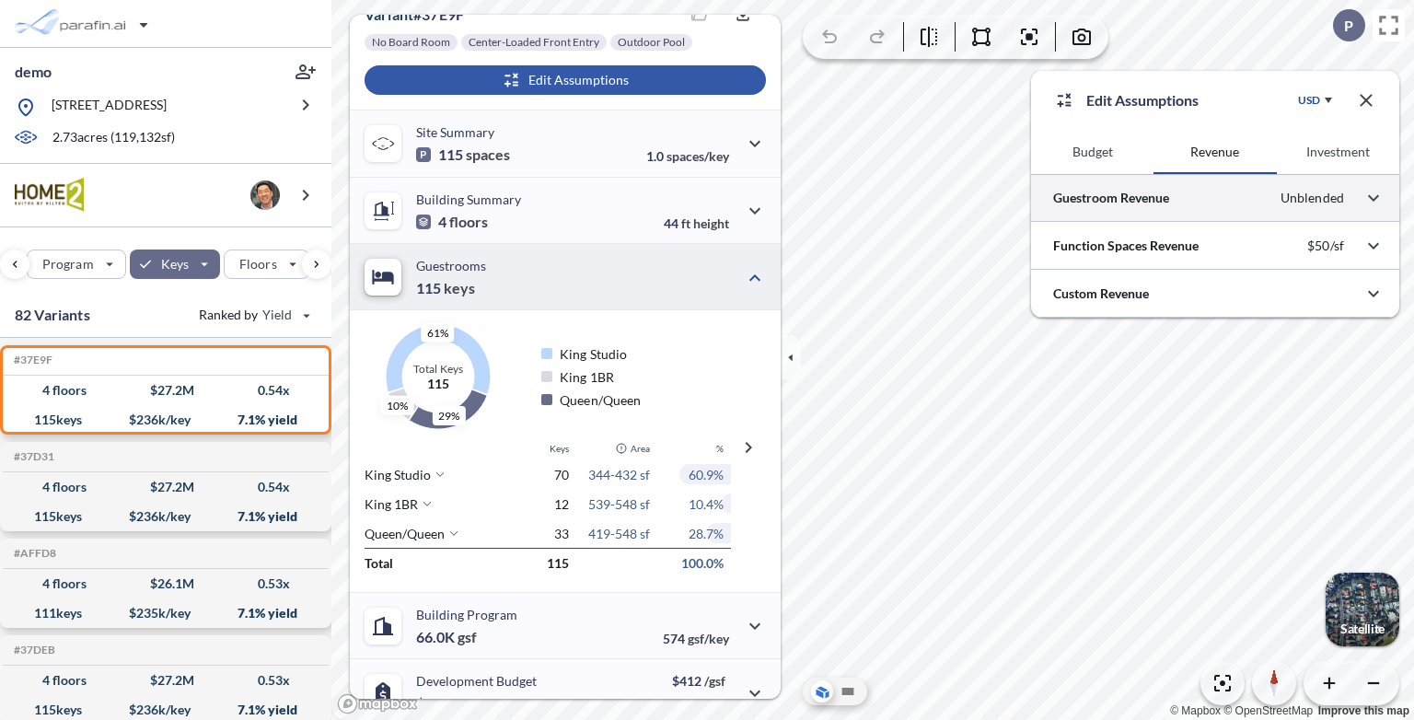
click at [1275, 201] on div at bounding box center [1215, 197] width 368 height 47
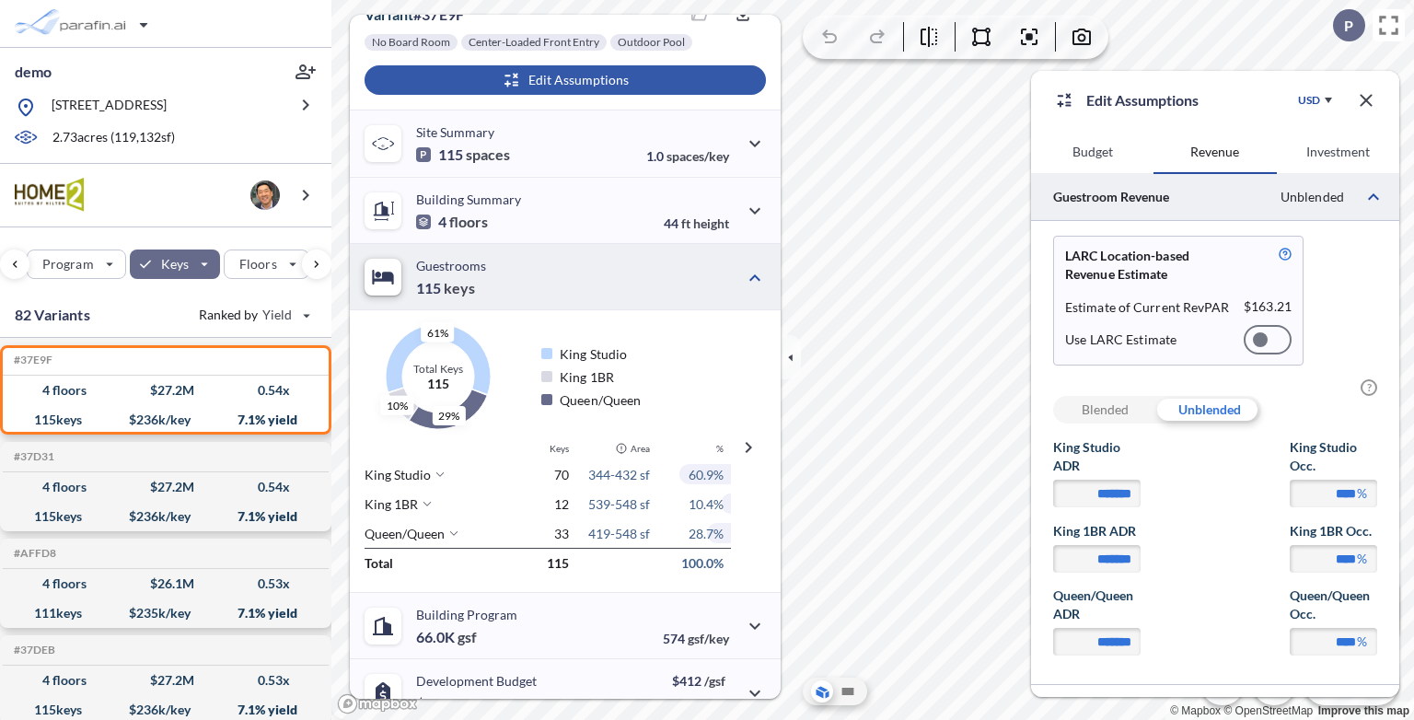
click at [1095, 408] on div "Blended" at bounding box center [1105, 410] width 104 height 28
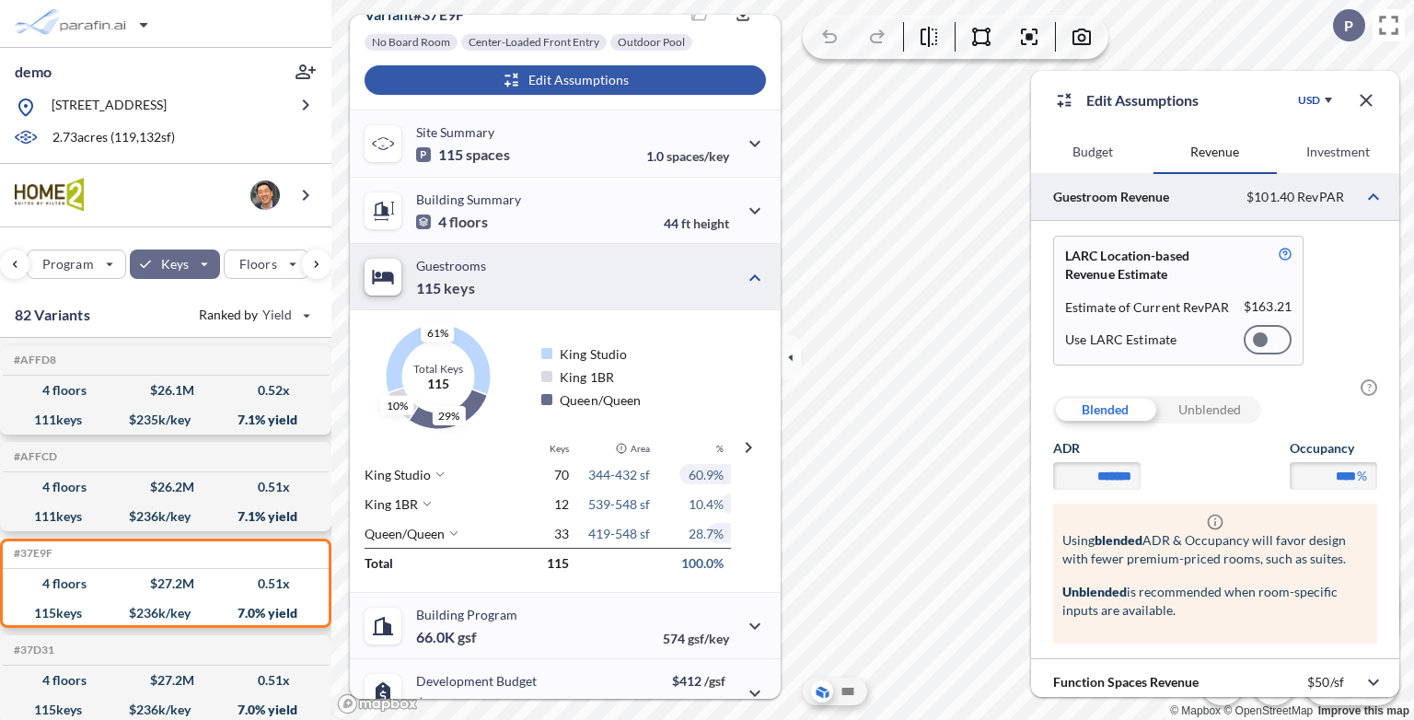
click at [1264, 346] on div at bounding box center [1268, 339] width 48 height 29
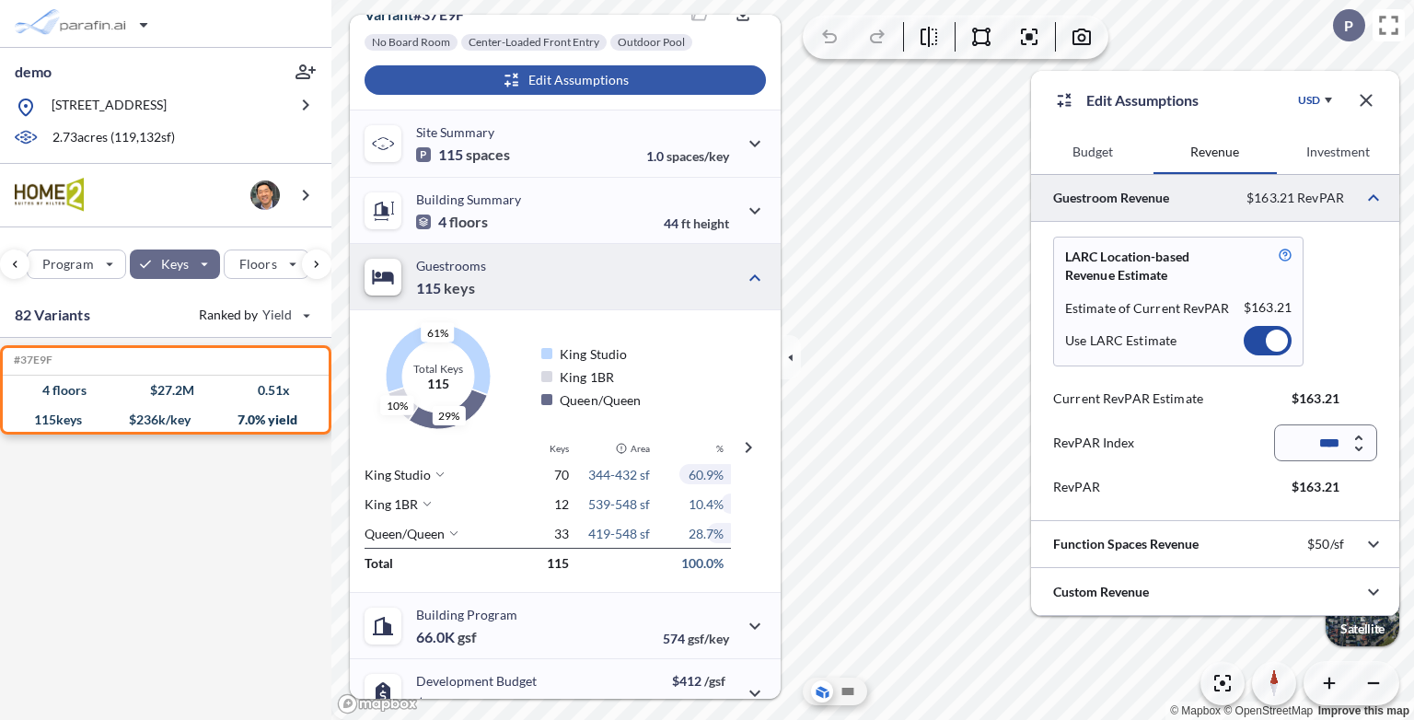
click at [1359, 435] on icon "button" at bounding box center [1358, 438] width 7 height 6
type input "****"
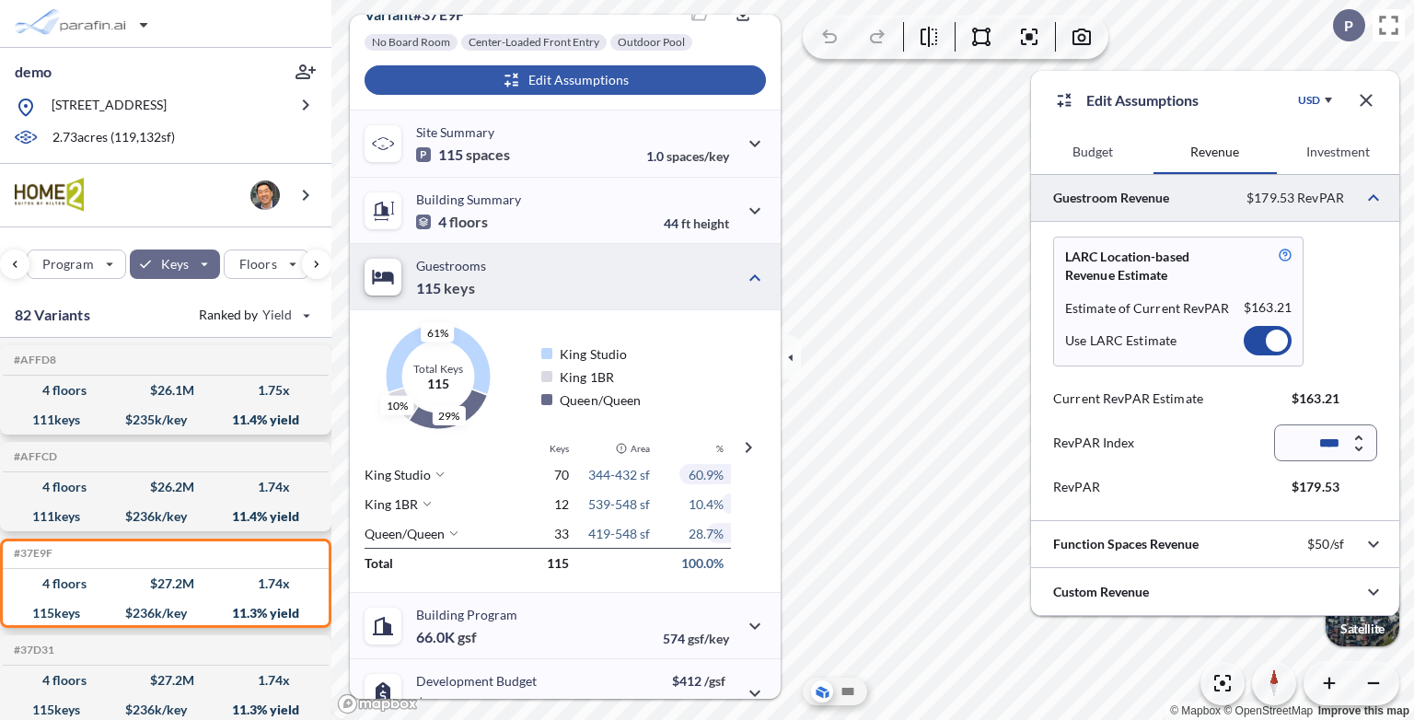
click at [1262, 340] on div at bounding box center [1268, 340] width 48 height 29
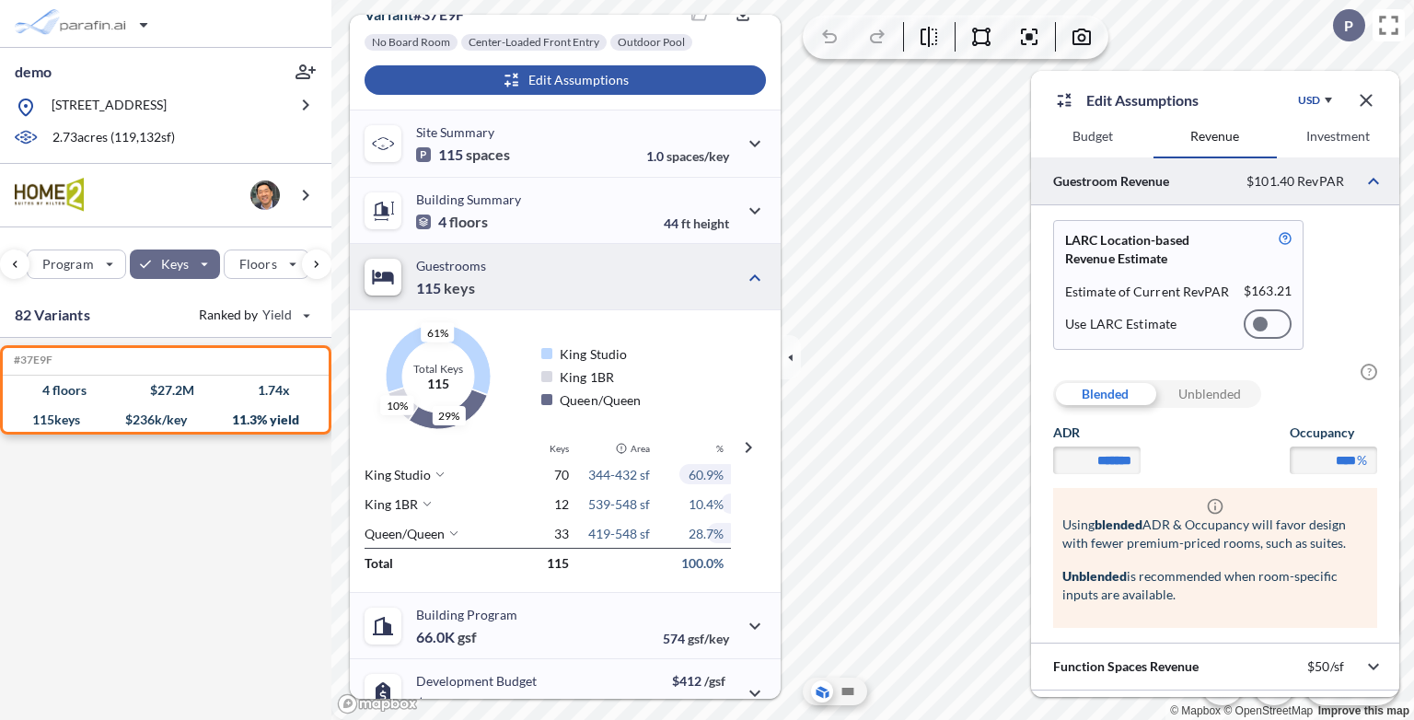
scroll to position [0, 0]
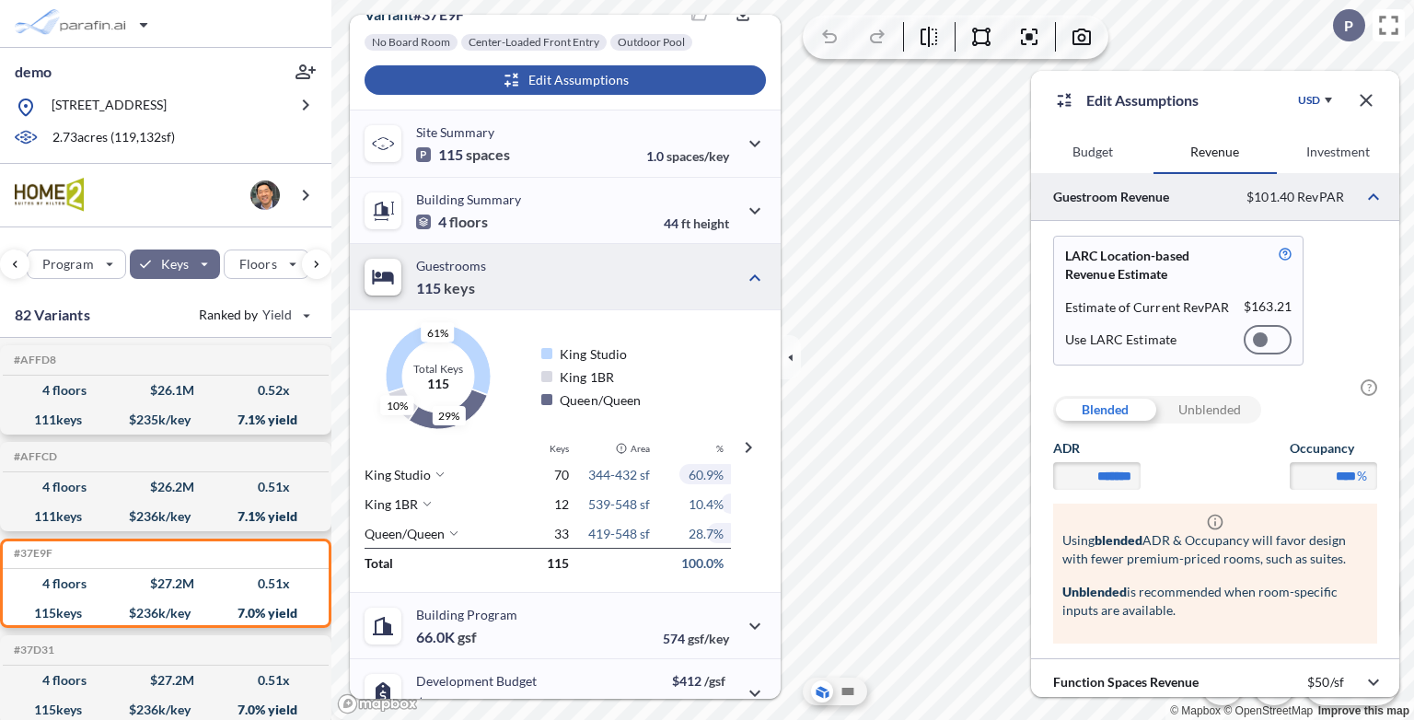
click at [1092, 152] on button "Budget" at bounding box center [1092, 152] width 122 height 44
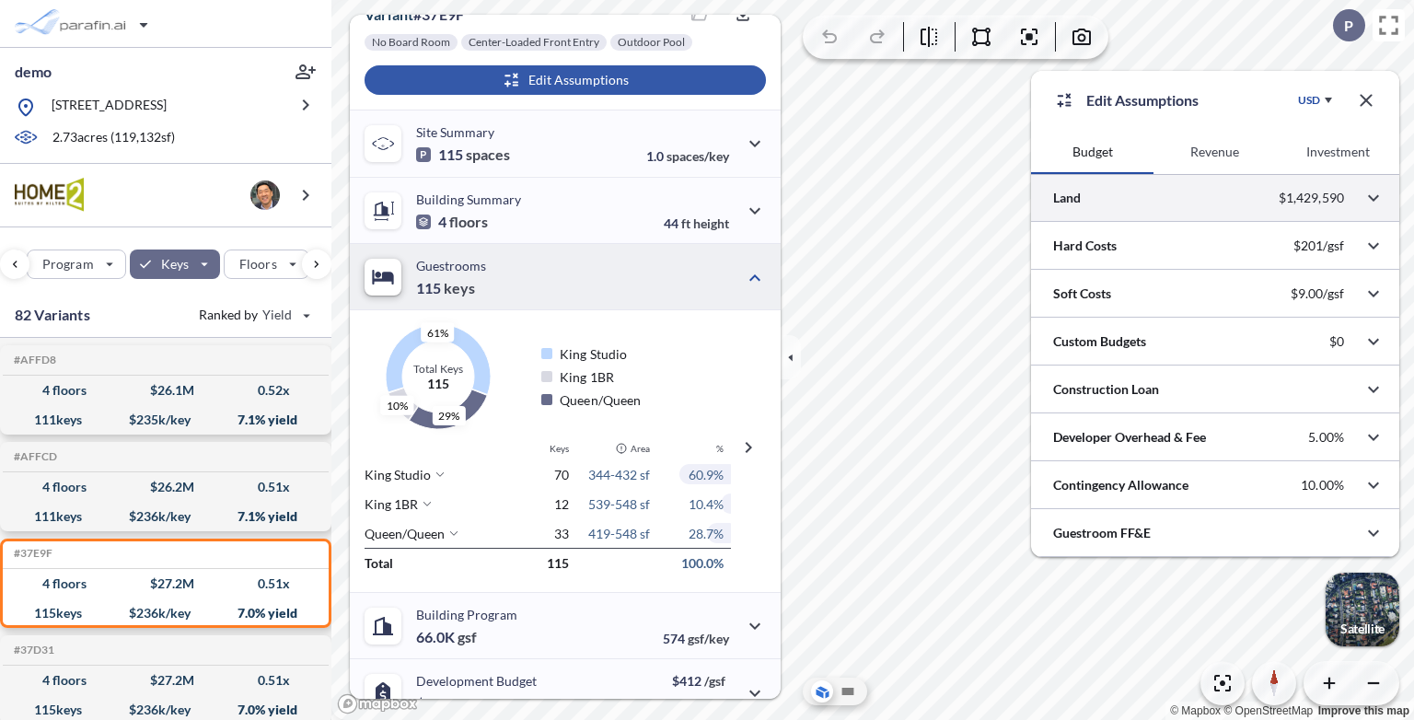
click at [1168, 202] on div at bounding box center [1215, 197] width 368 height 47
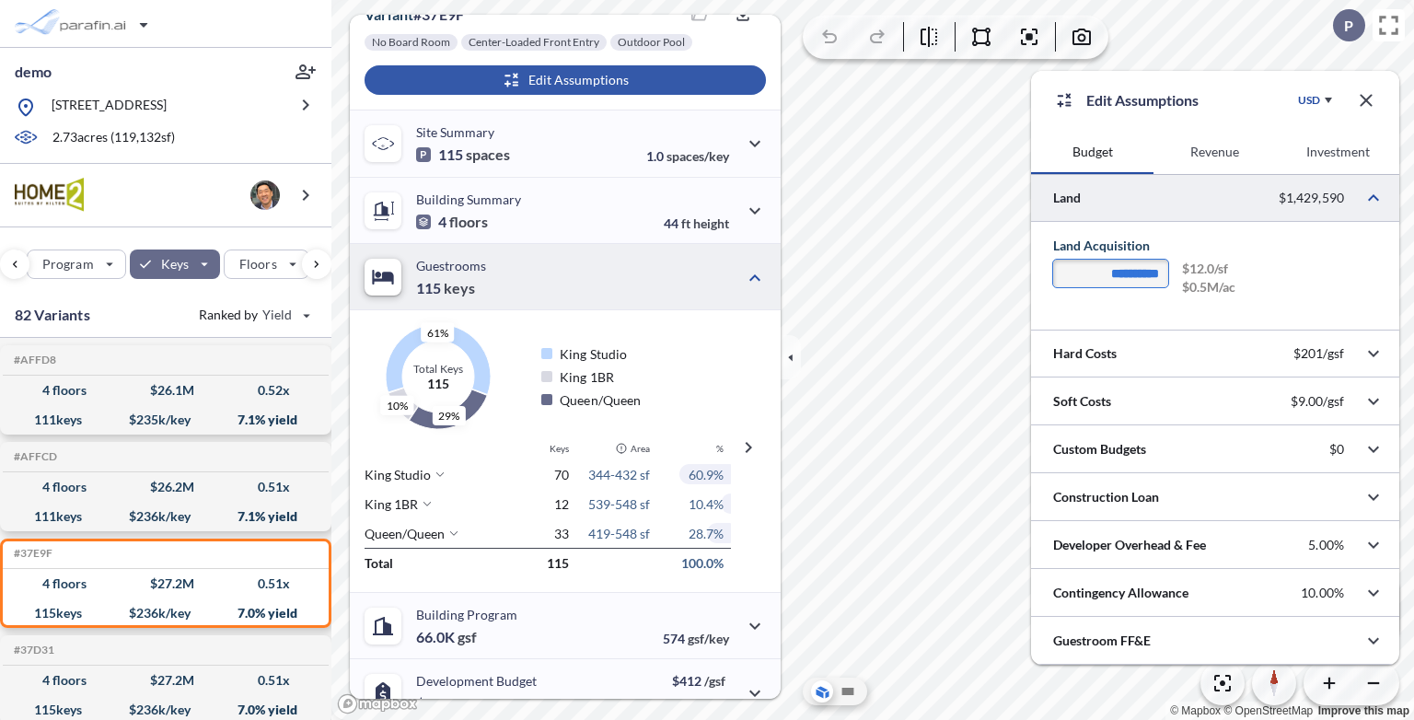
drag, startPoint x: 1103, startPoint y: 278, endPoint x: 1174, endPoint y: 266, distance: 71.9
click at [1173, 267] on div "**********" at bounding box center [1215, 280] width 324 height 41
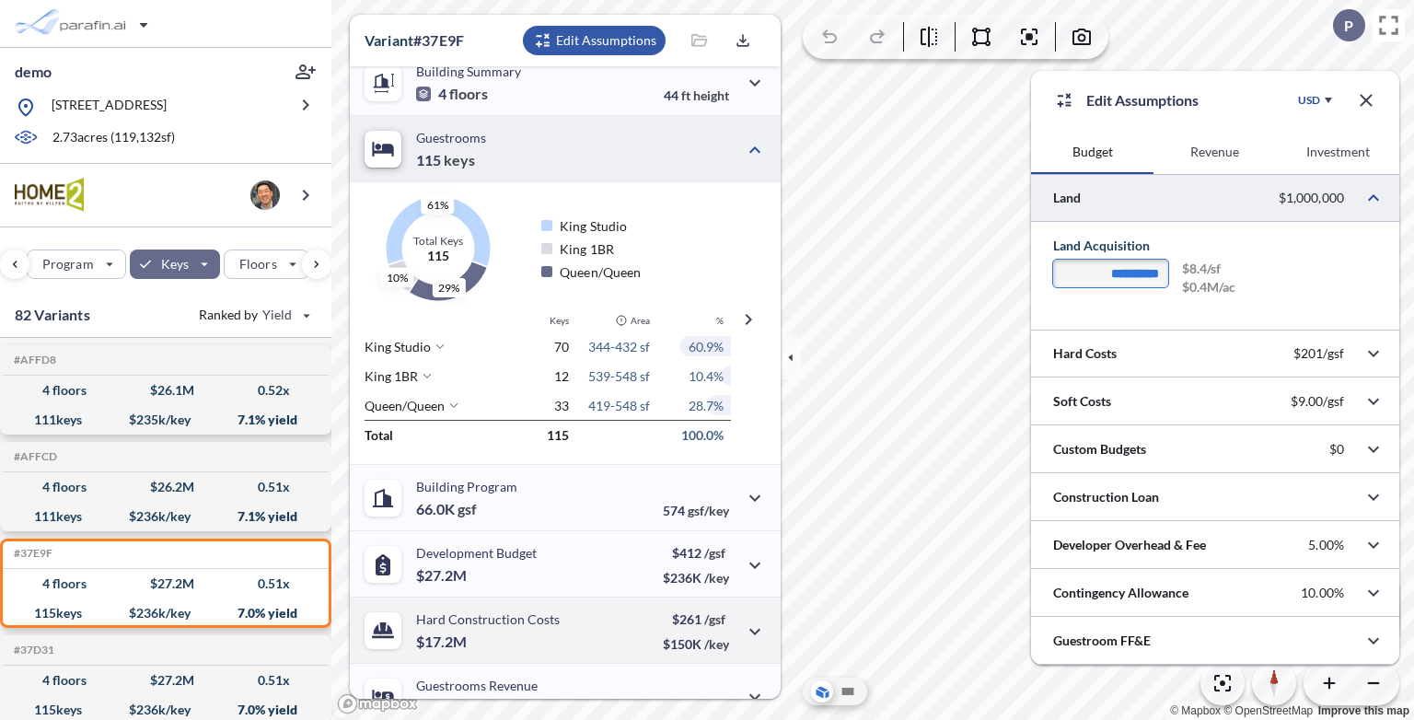
scroll to position [460, 0]
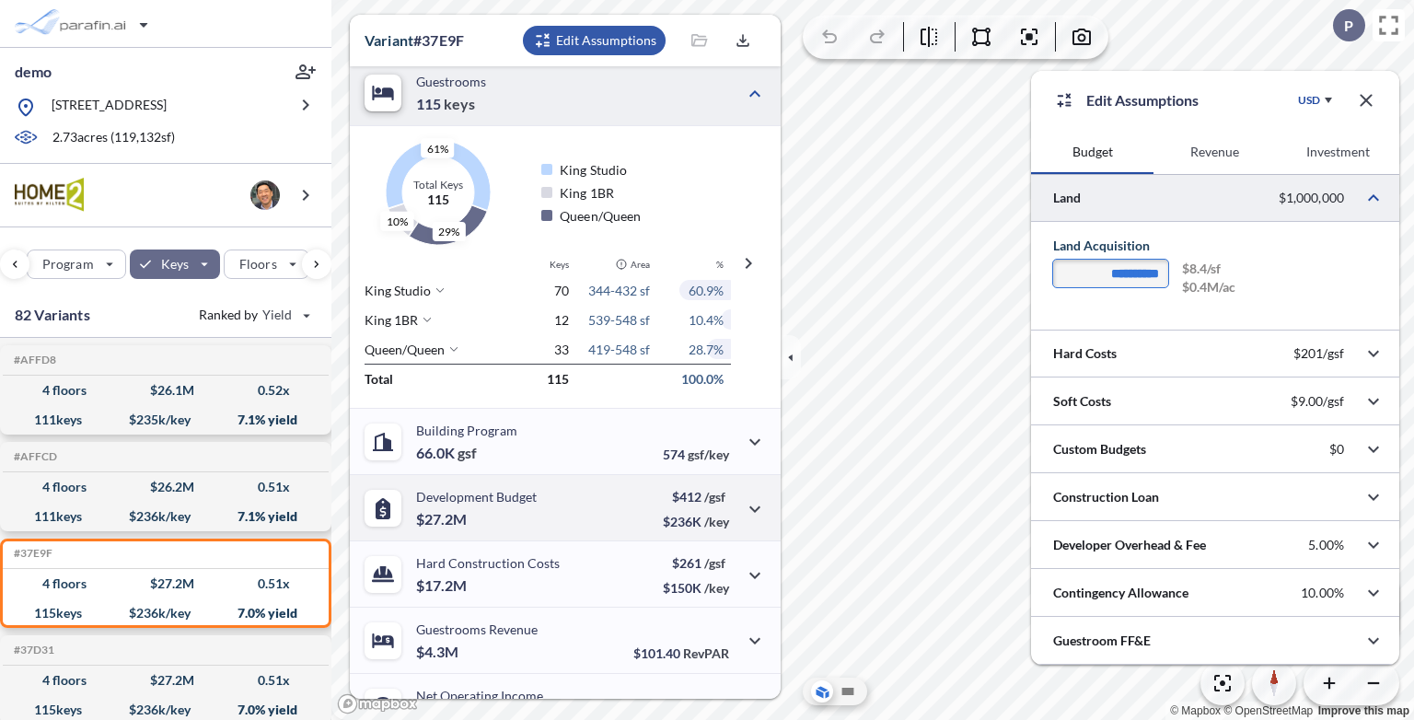
type input "**********"
click at [556, 503] on div "Development Budget $27.2M $412 /gsf $236K /key" at bounding box center [565, 507] width 431 height 66
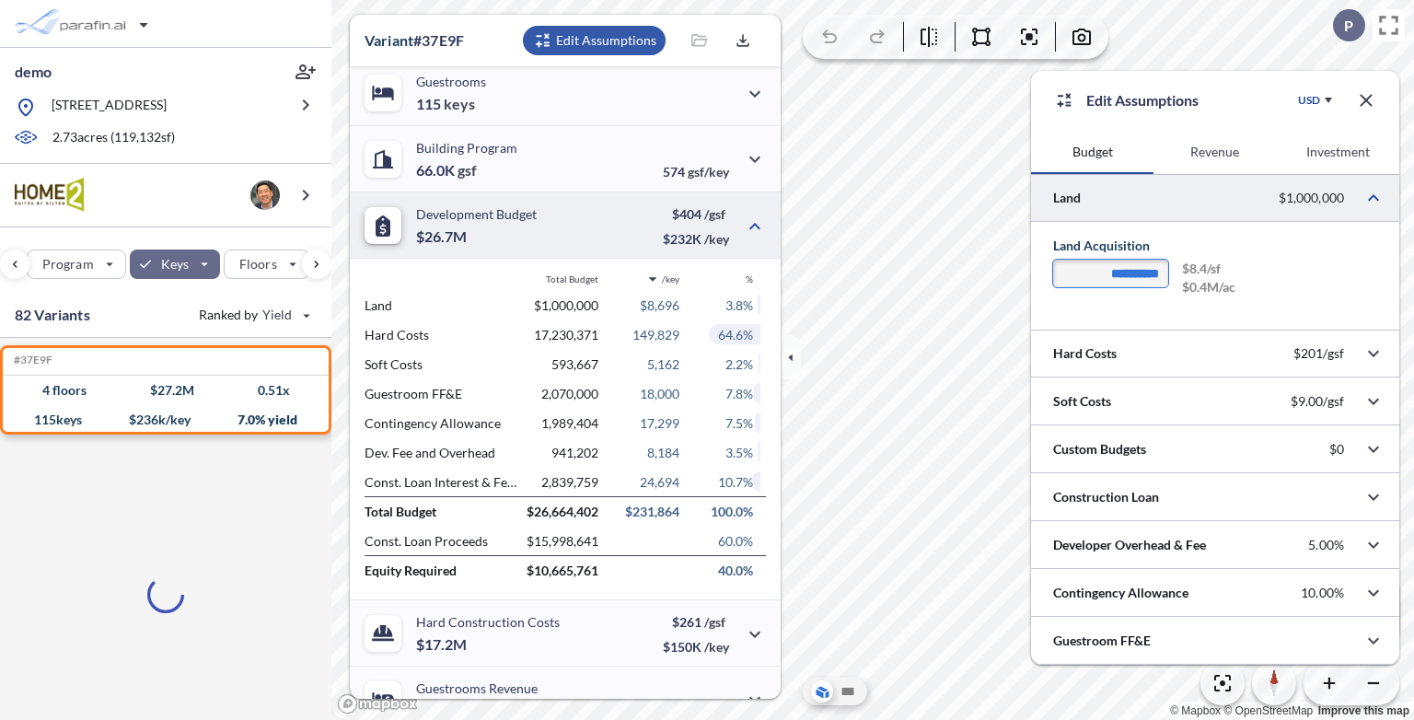
click at [1146, 271] on input "**********" at bounding box center [1110, 274] width 115 height 28
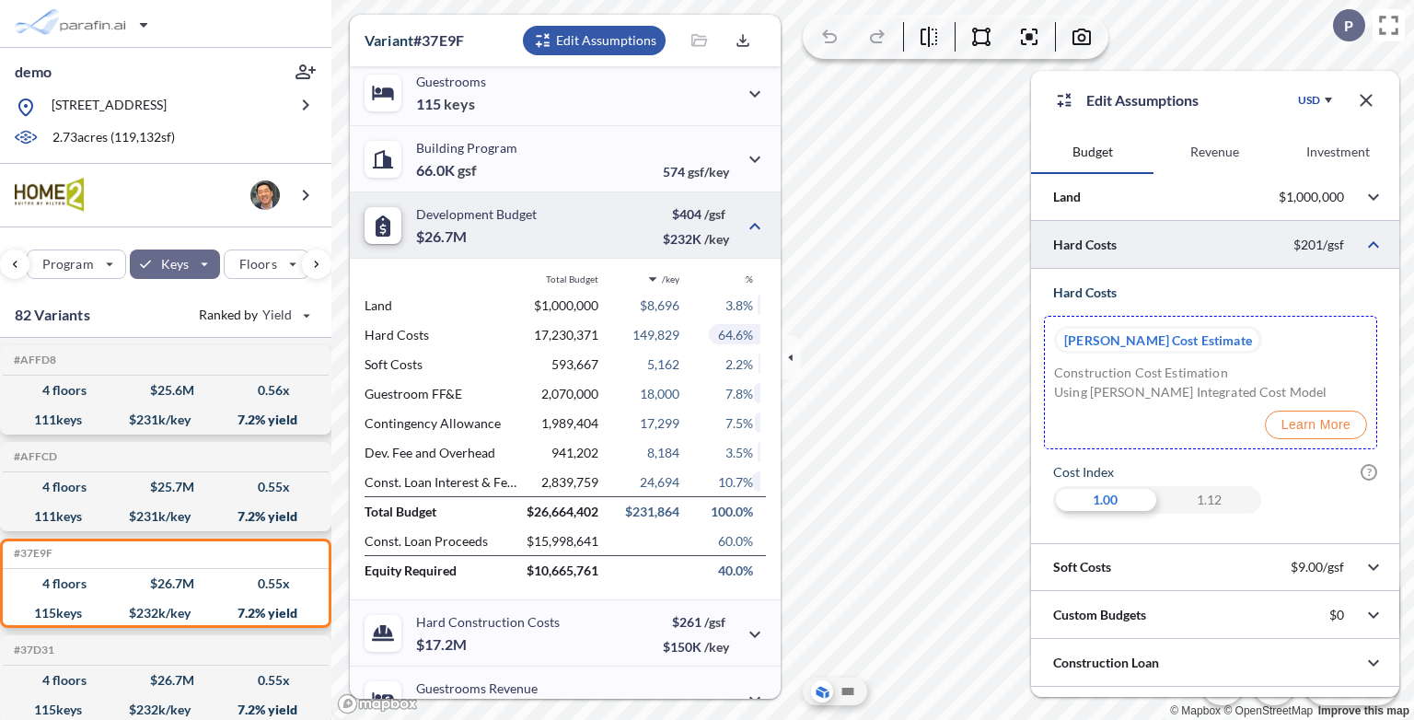
click at [1189, 337] on p "Raap Cost Estimate" at bounding box center [1158, 340] width 188 height 28
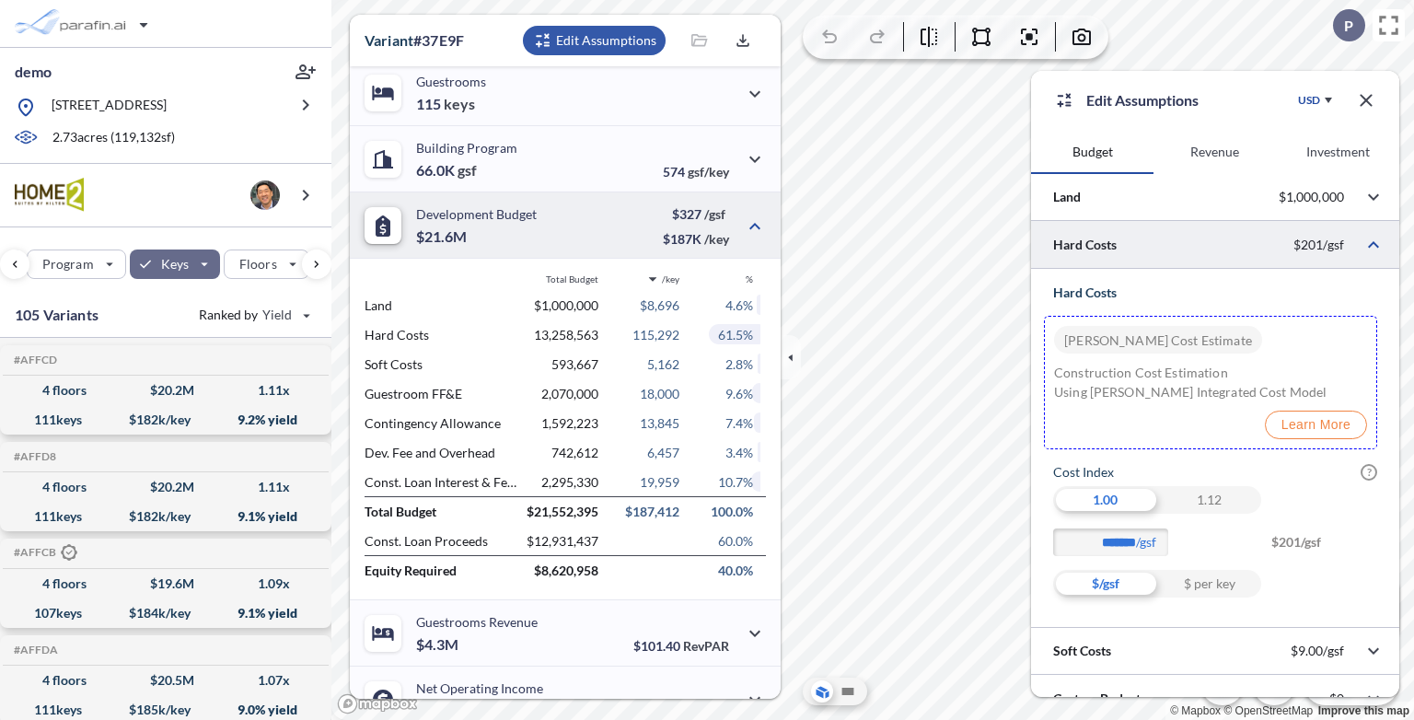
click at [1224, 490] on div "1.12" at bounding box center [1209, 500] width 104 height 28
click at [1132, 500] on div "1.00" at bounding box center [1105, 500] width 104 height 28
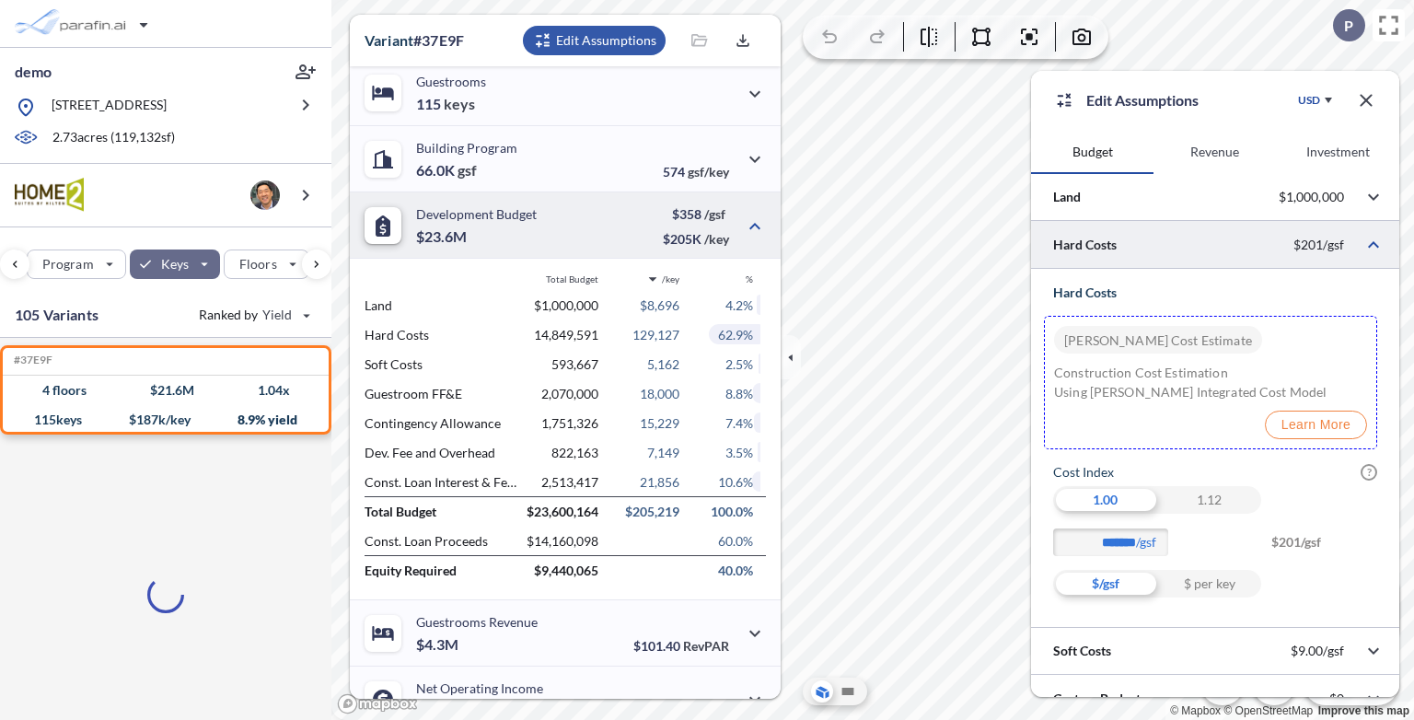
click at [1220, 584] on div "$ per key" at bounding box center [1209, 584] width 104 height 28
click at [1102, 584] on div "$/gsf" at bounding box center [1105, 584] width 104 height 28
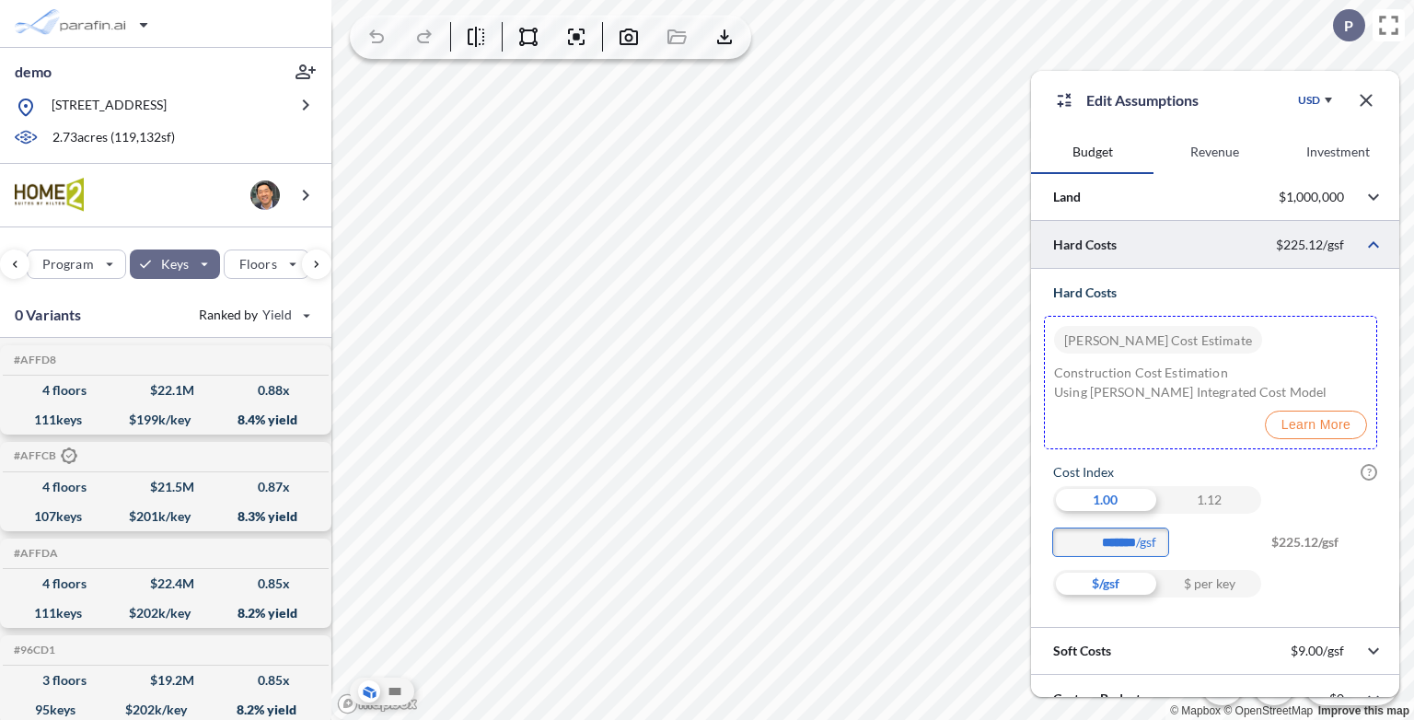
drag, startPoint x: 1105, startPoint y: 541, endPoint x: 1190, endPoint y: 541, distance: 84.7
click at [1190, 541] on div "******* /gsf $225.12/gsf" at bounding box center [1215, 549] width 324 height 41
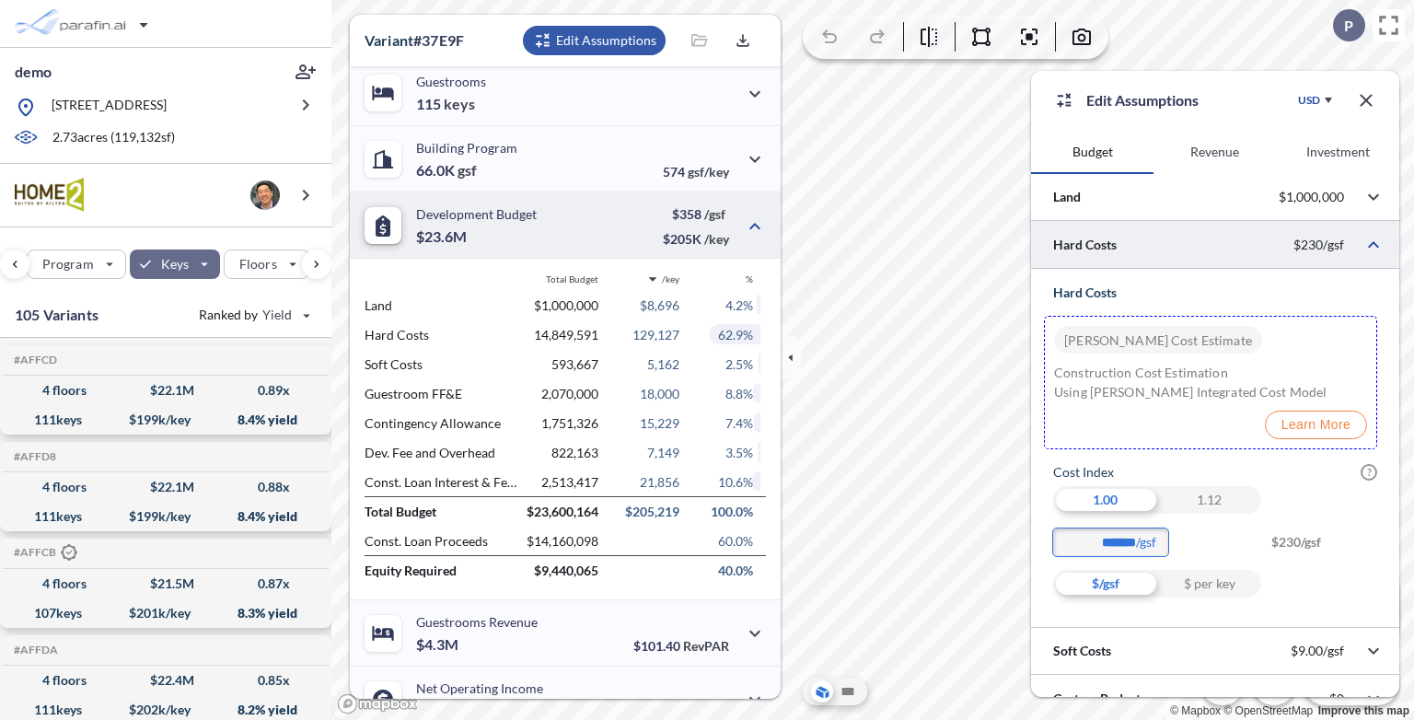
type input "*******"
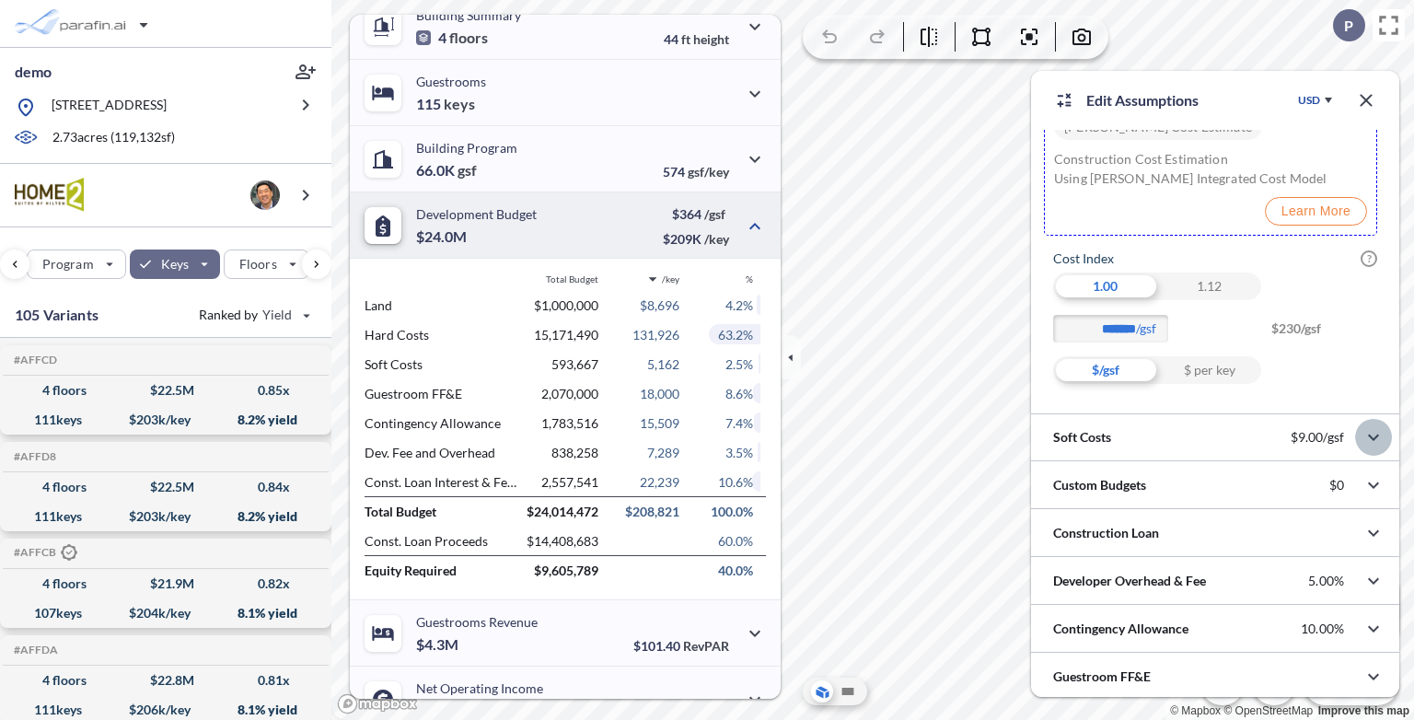
scroll to position [0, 0]
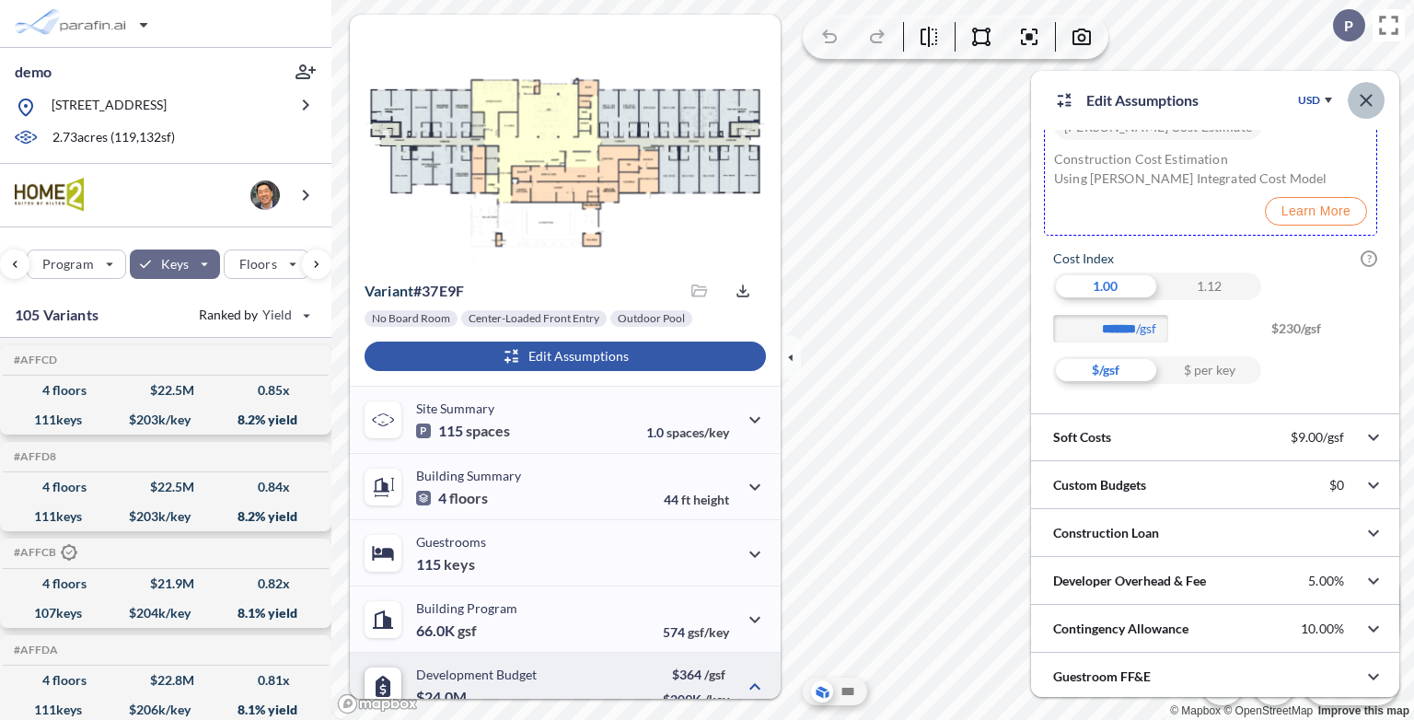
click at [1375, 98] on icon "button" at bounding box center [1366, 100] width 22 height 22
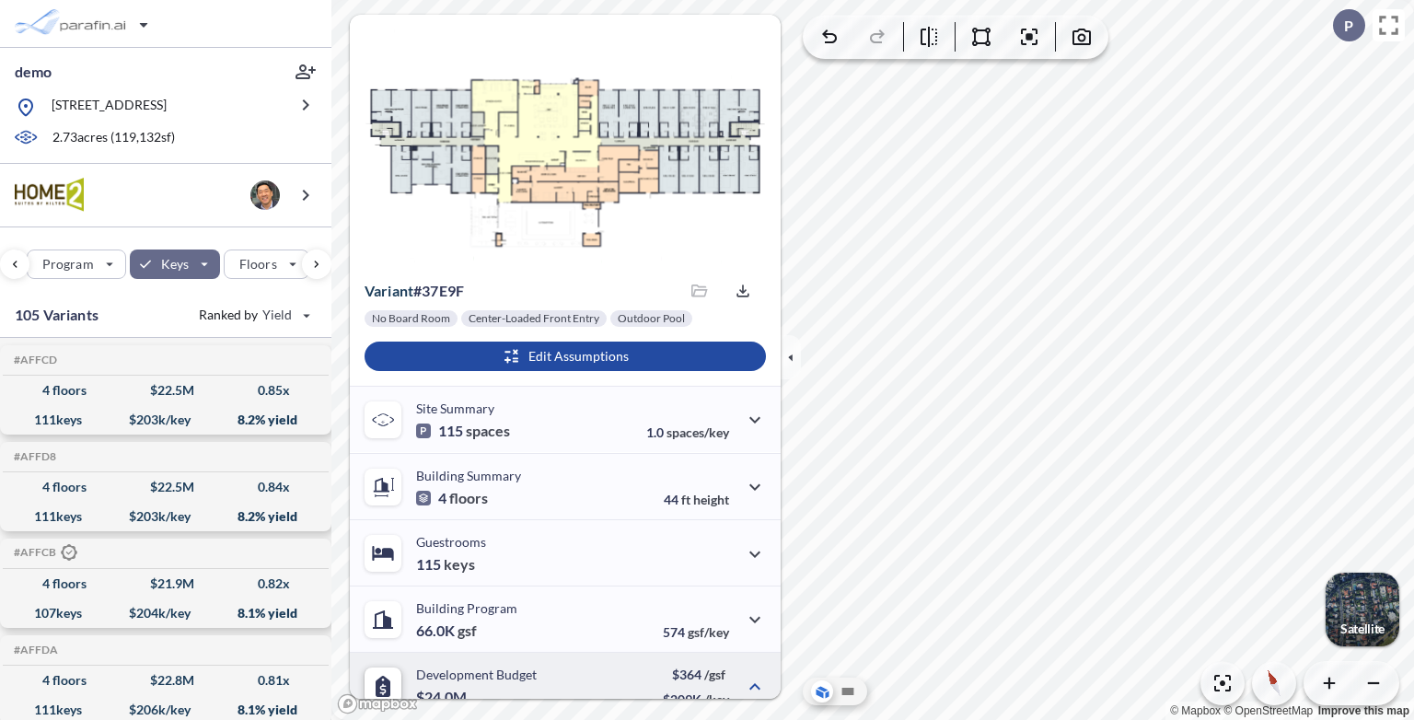
click at [1368, 602] on div "button" at bounding box center [1363, 610] width 74 height 74
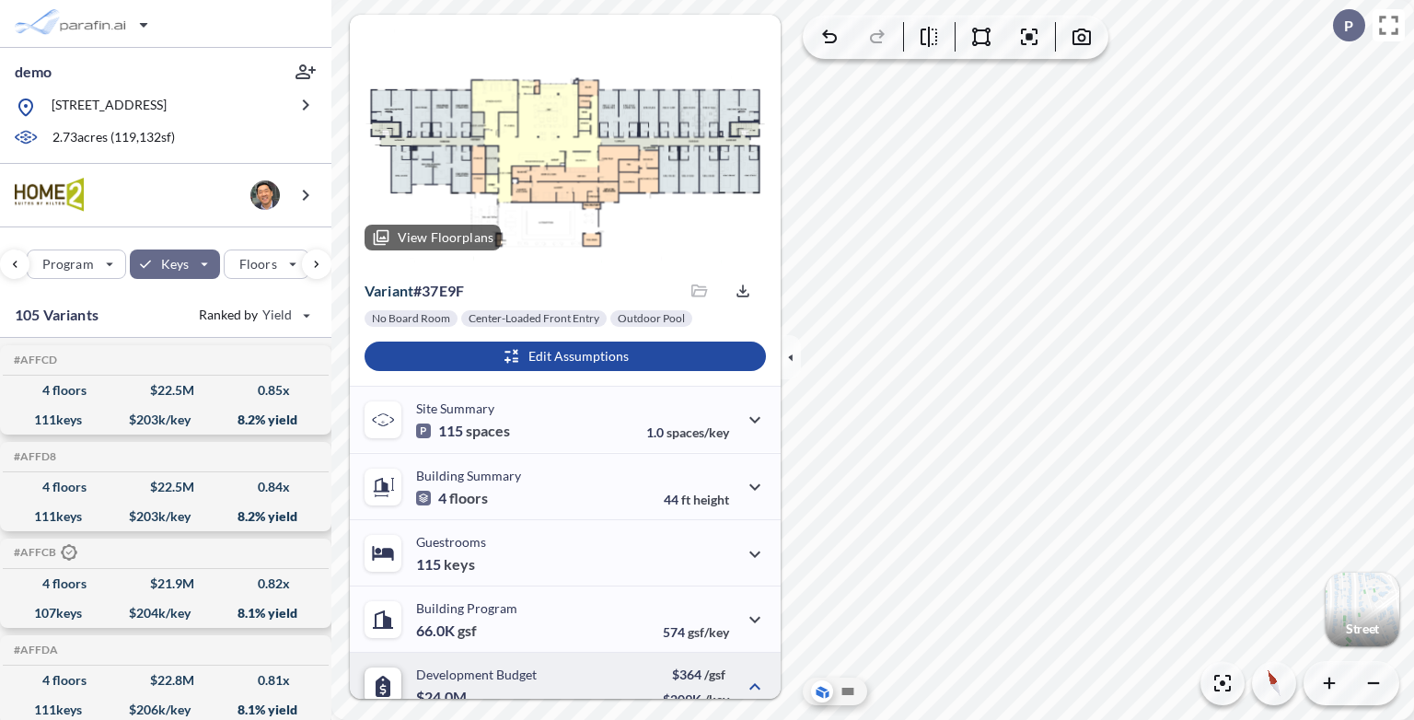
click at [544, 137] on div at bounding box center [565, 140] width 431 height 250
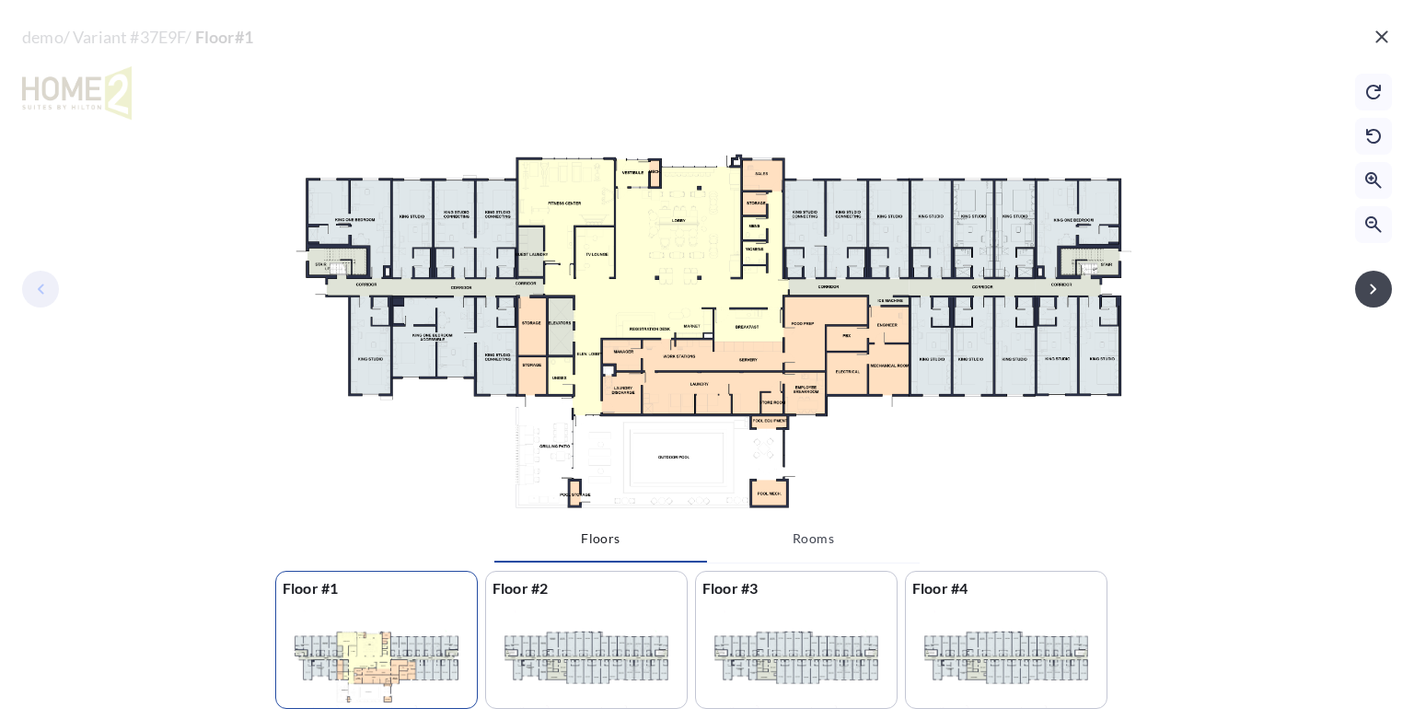
click at [820, 543] on button "Rooms" at bounding box center [813, 539] width 213 height 44
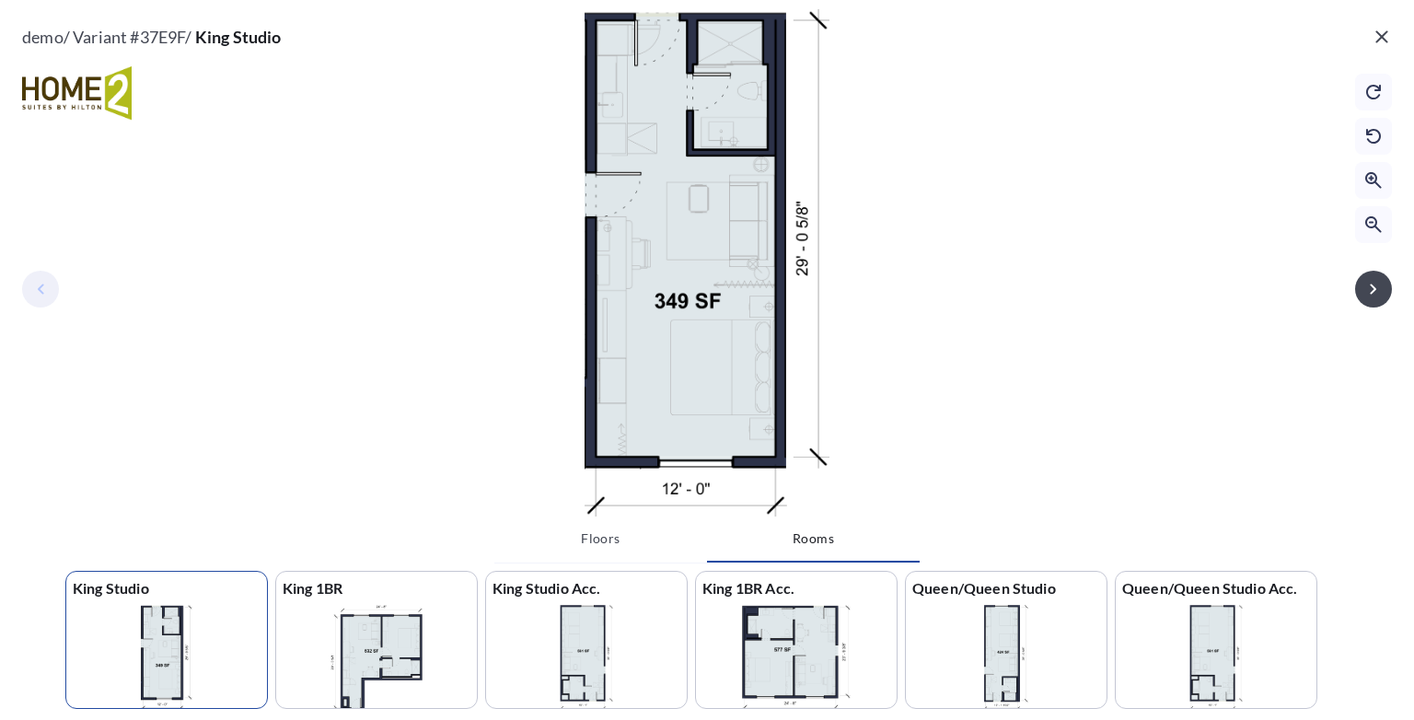
click at [598, 544] on button "Floors" at bounding box center [600, 539] width 213 height 44
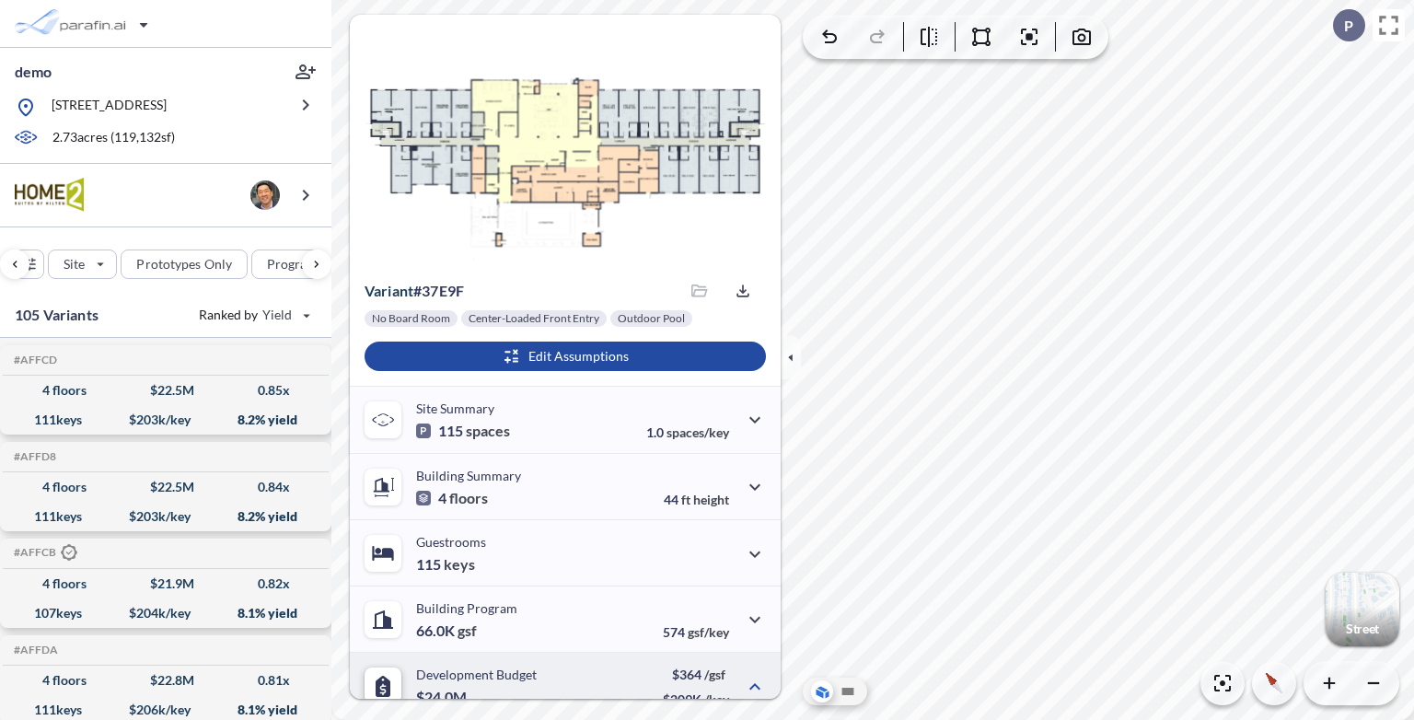
scroll to position [0, 225]
click at [644, 322] on div at bounding box center [652, 318] width 82 height 17
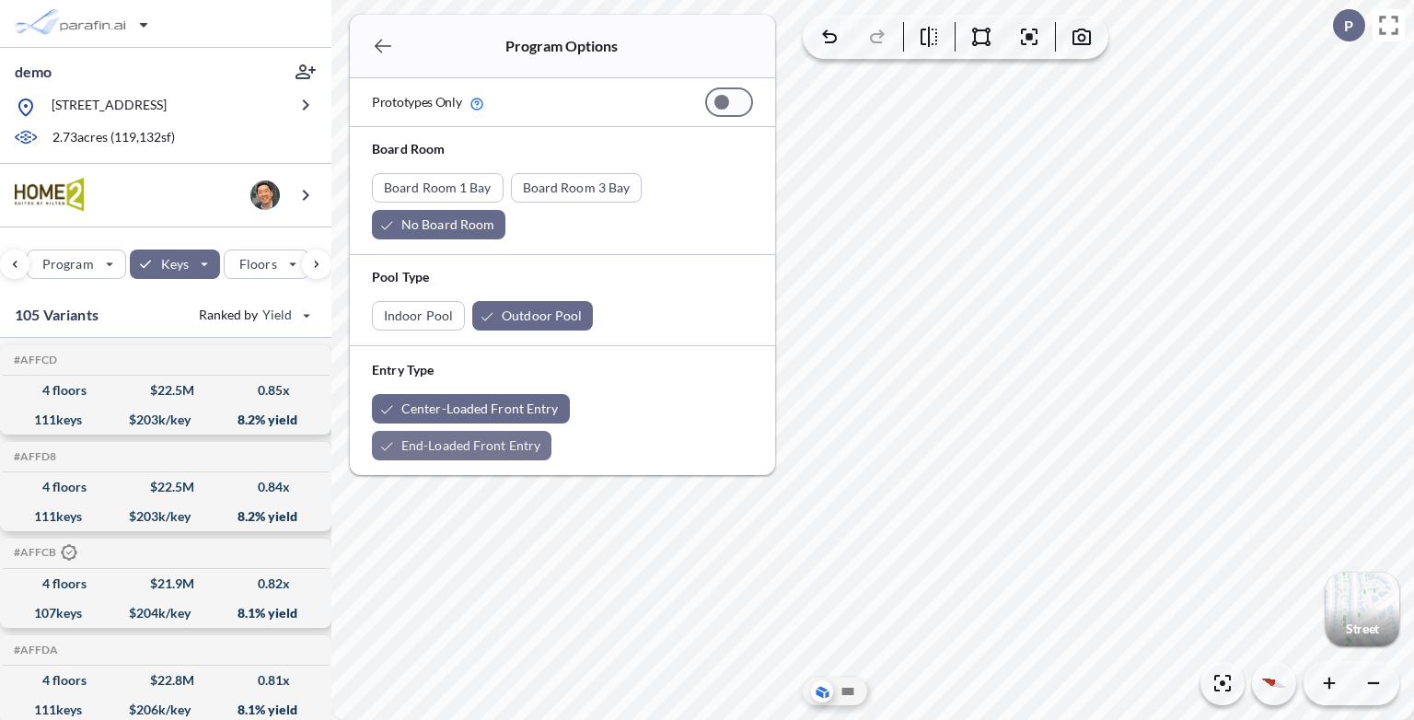
click at [552, 431] on div "button" at bounding box center [462, 445] width 180 height 29
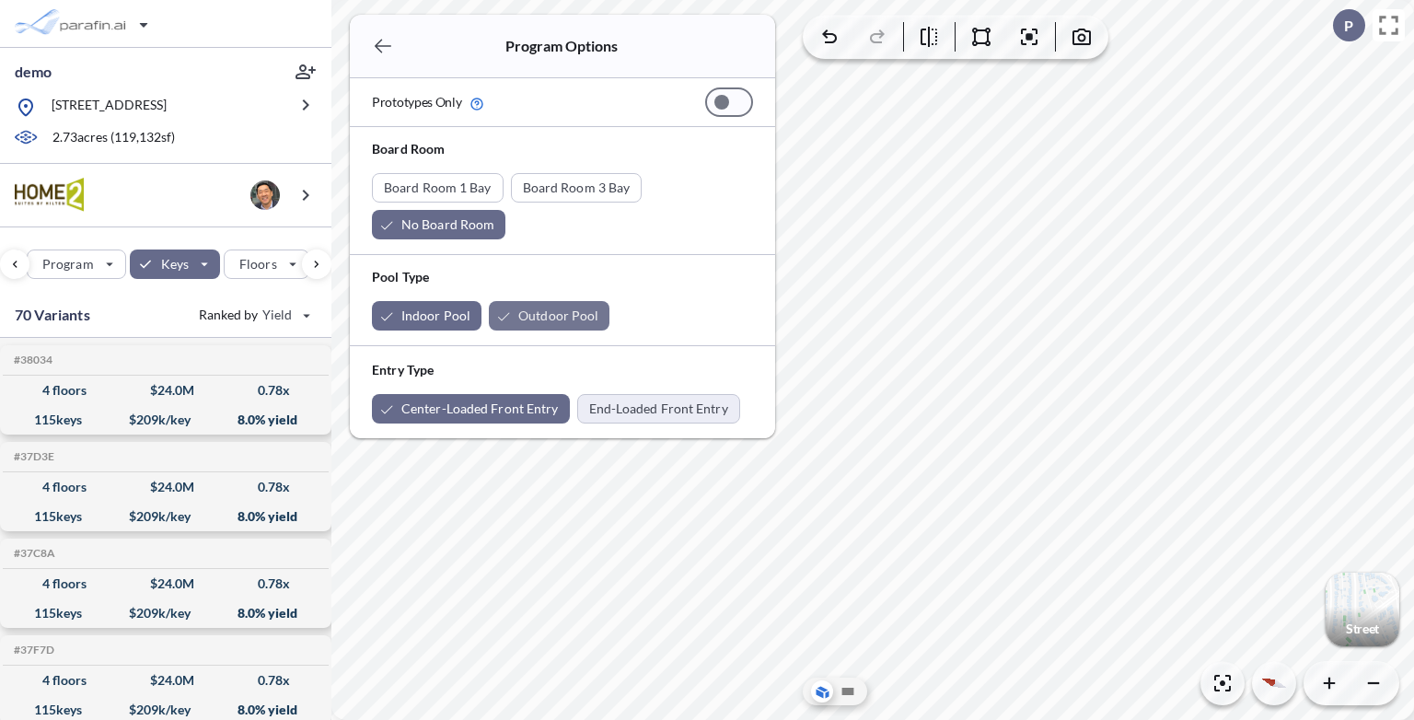
click at [530, 316] on div "button" at bounding box center [549, 315] width 121 height 29
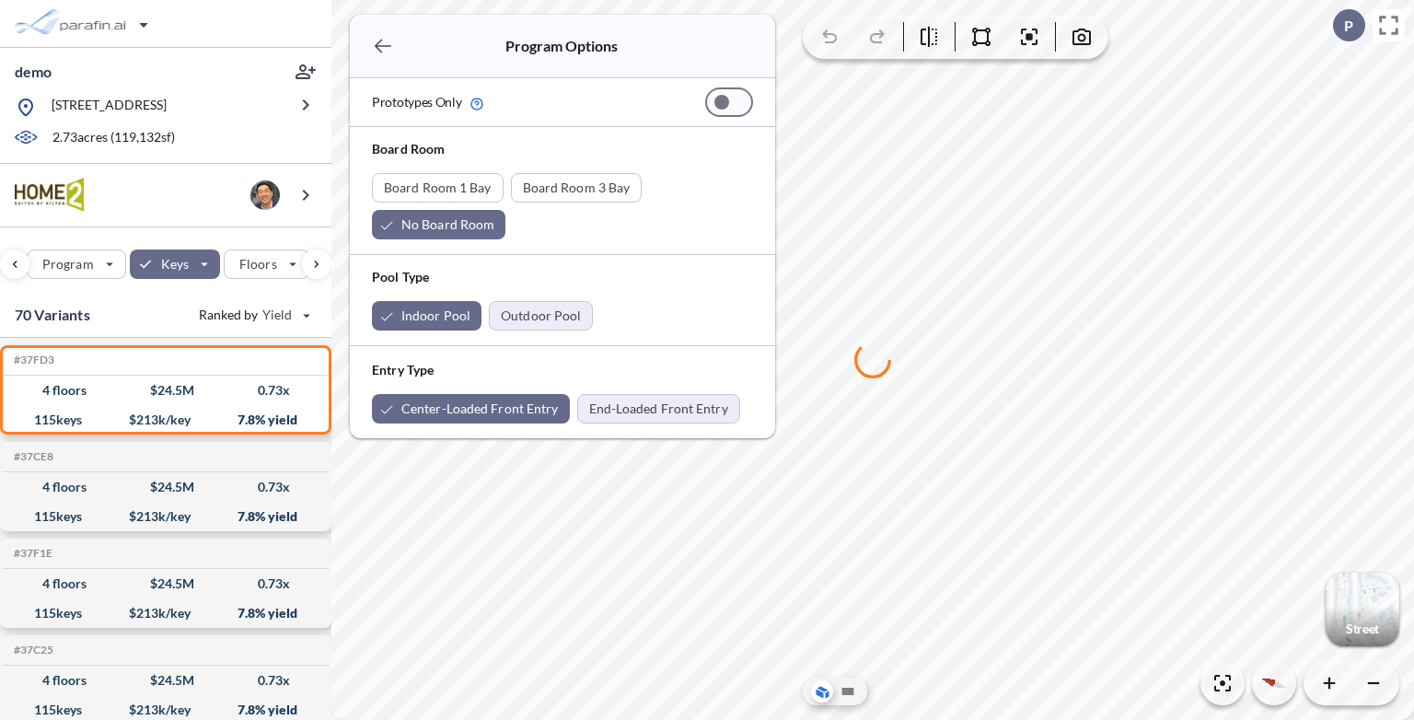
click at [381, 40] on icon "button" at bounding box center [383, 47] width 17 height 14
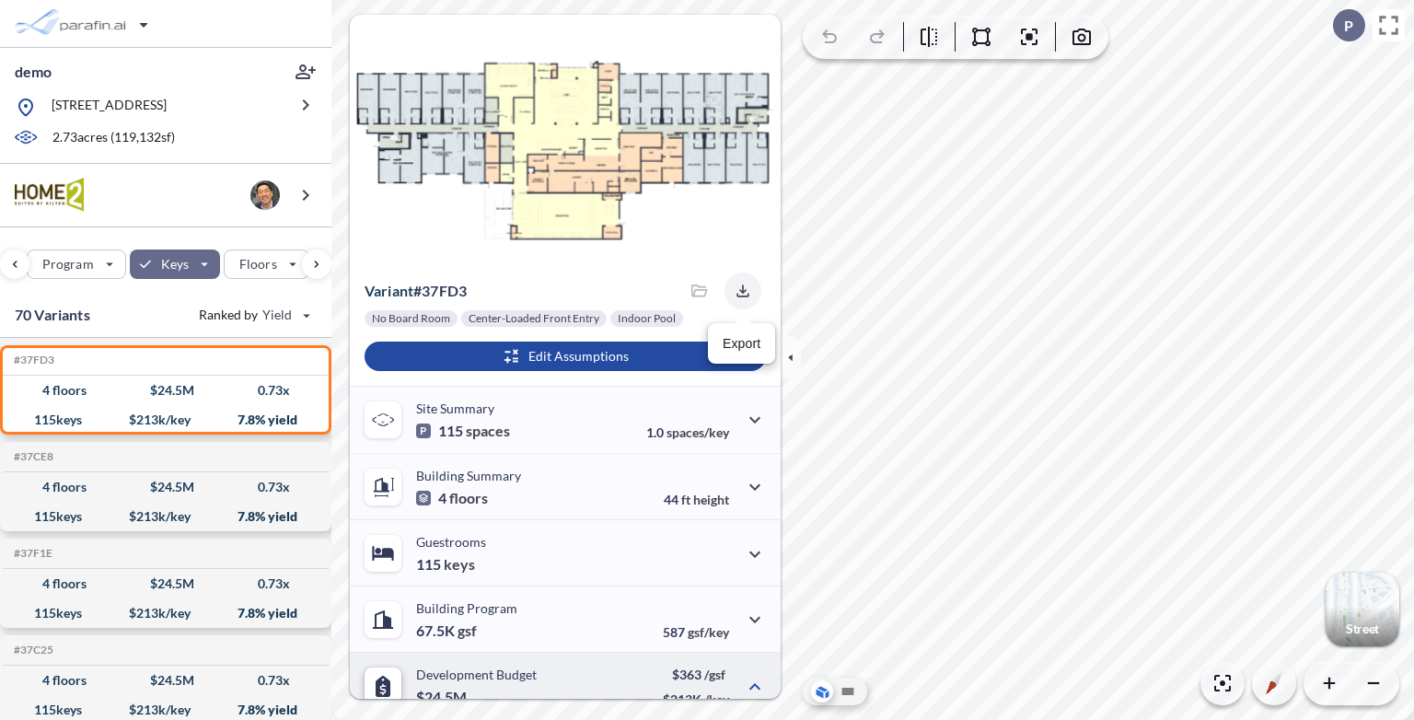
click at [746, 291] on icon "button" at bounding box center [743, 291] width 18 height 18
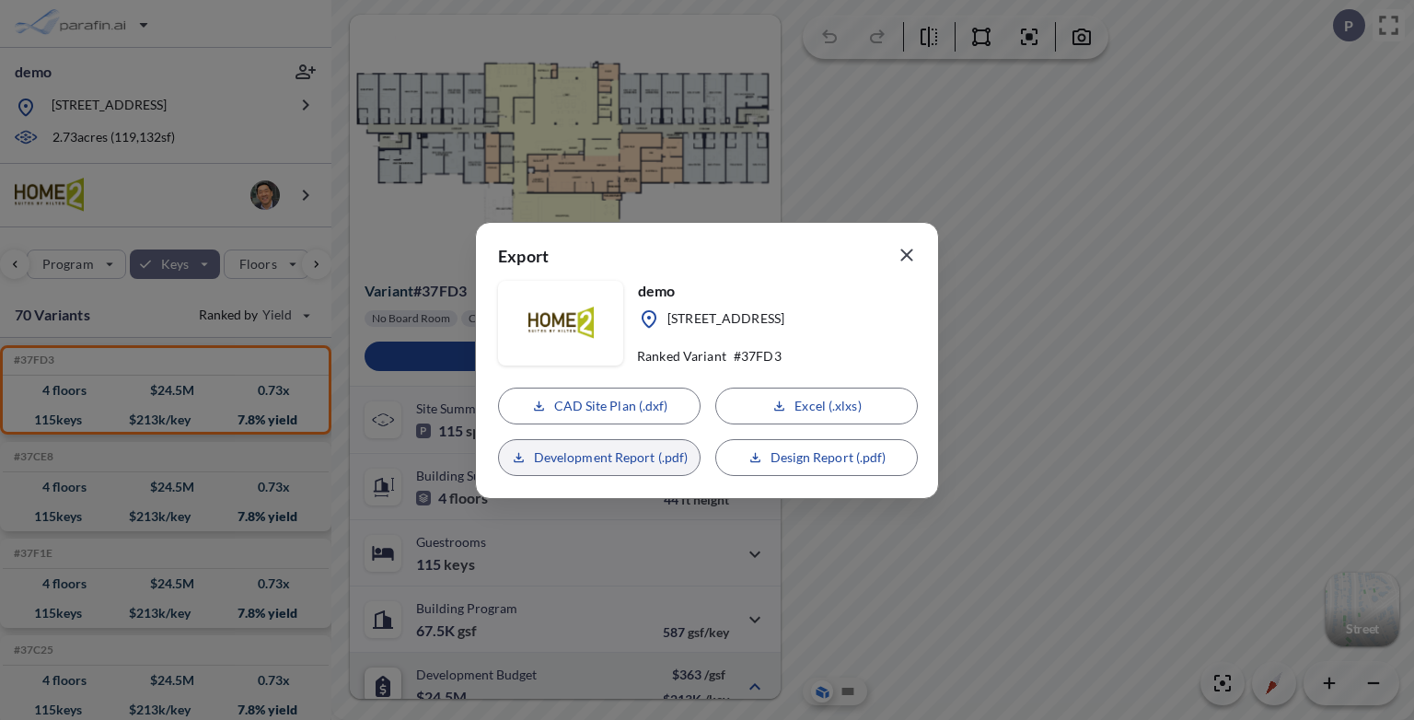
click at [637, 456] on p "Development Report (.pdf)" at bounding box center [611, 457] width 155 height 18
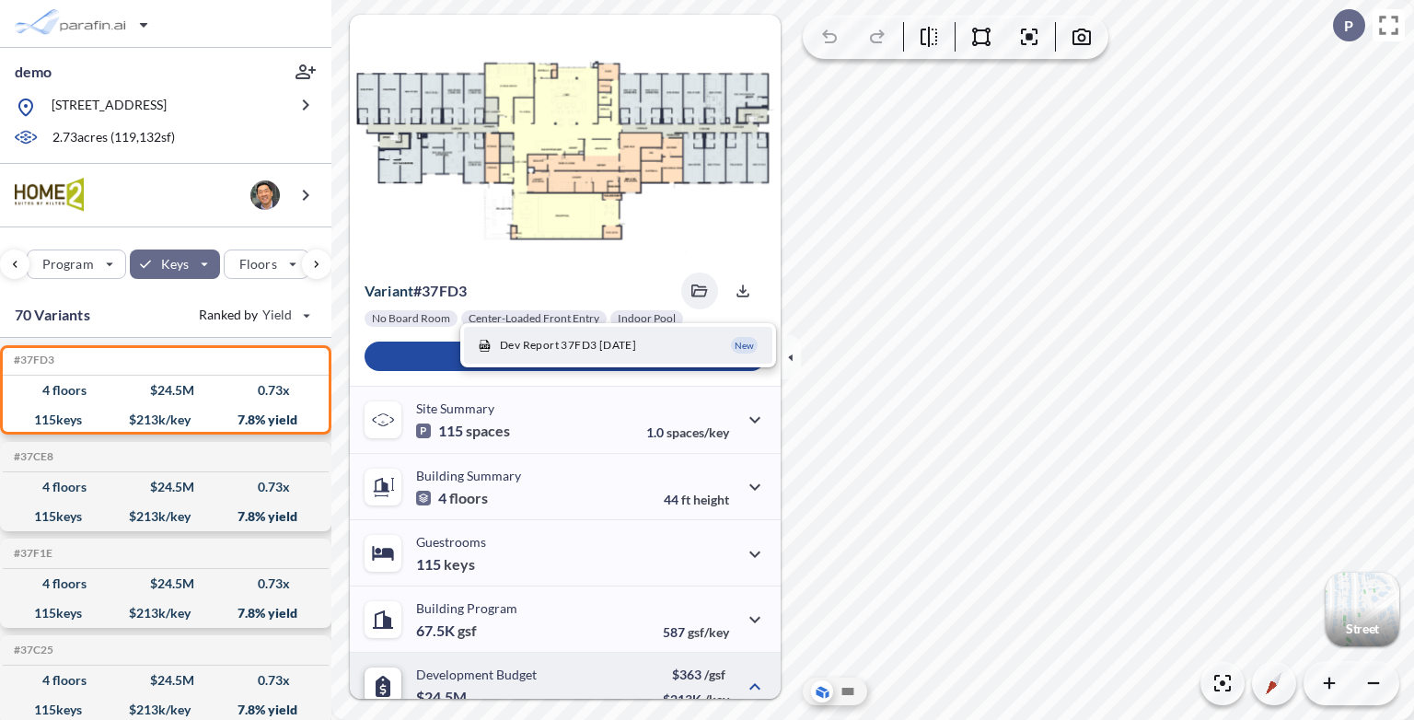
click at [445, 295] on p "Variant # 37fd3" at bounding box center [416, 291] width 102 height 18
click at [701, 292] on icon "button" at bounding box center [700, 291] width 17 height 13
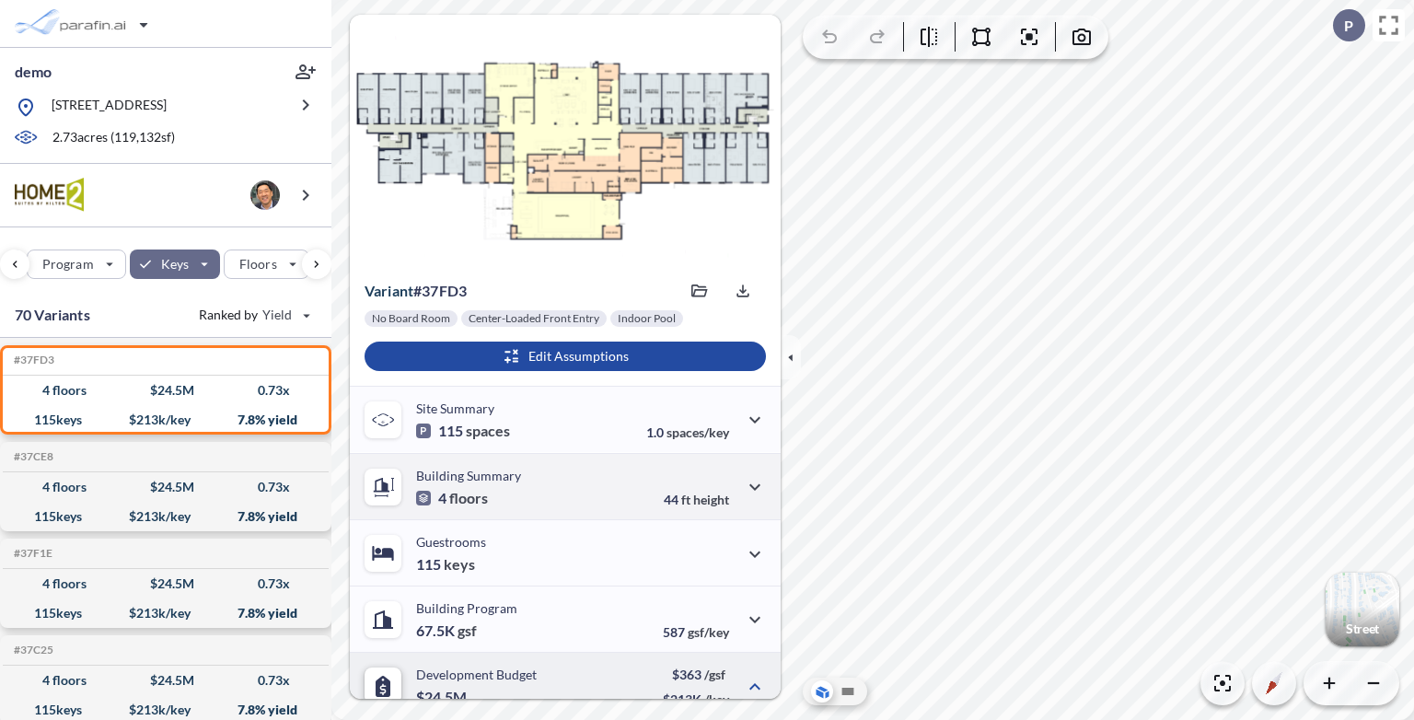
click at [577, 509] on div "Building Summary 4 floors 44 ft height" at bounding box center [565, 486] width 431 height 66
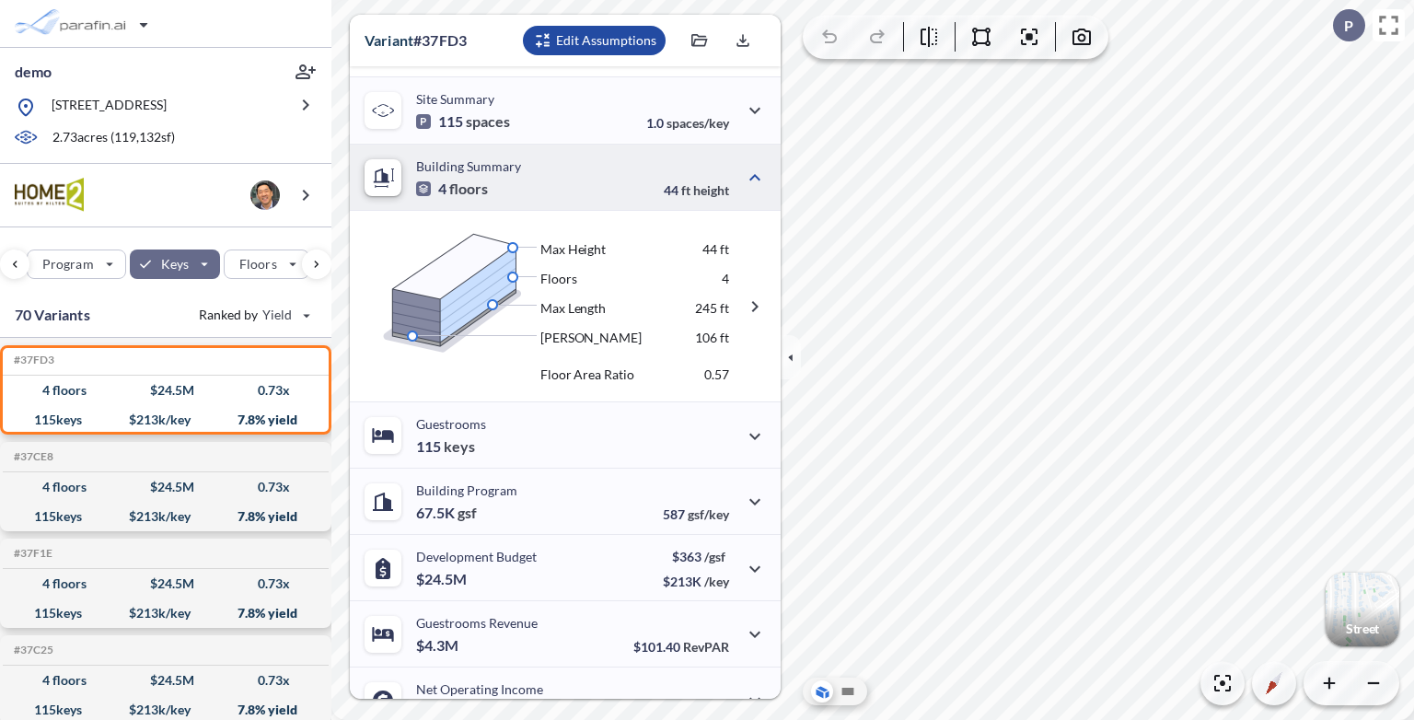
scroll to position [410, 0]
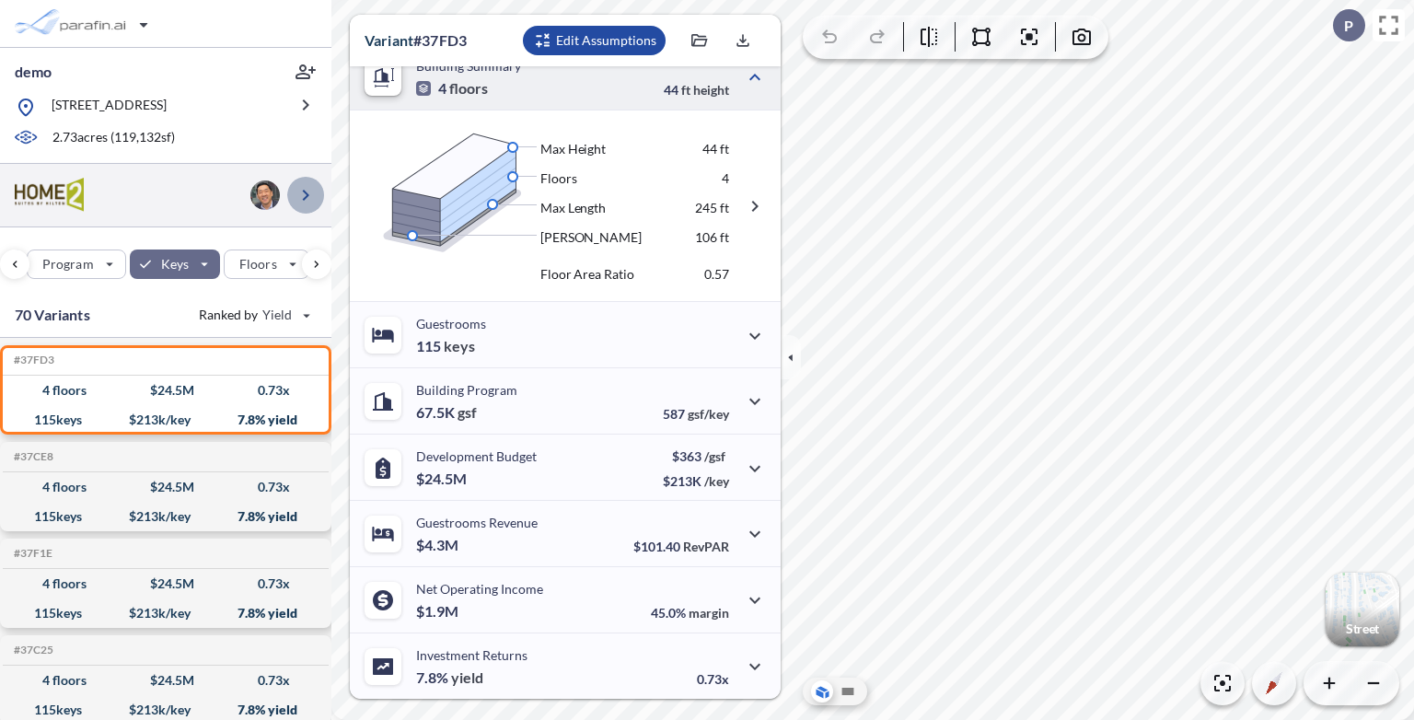
click at [312, 193] on icon "button" at bounding box center [306, 195] width 22 height 22
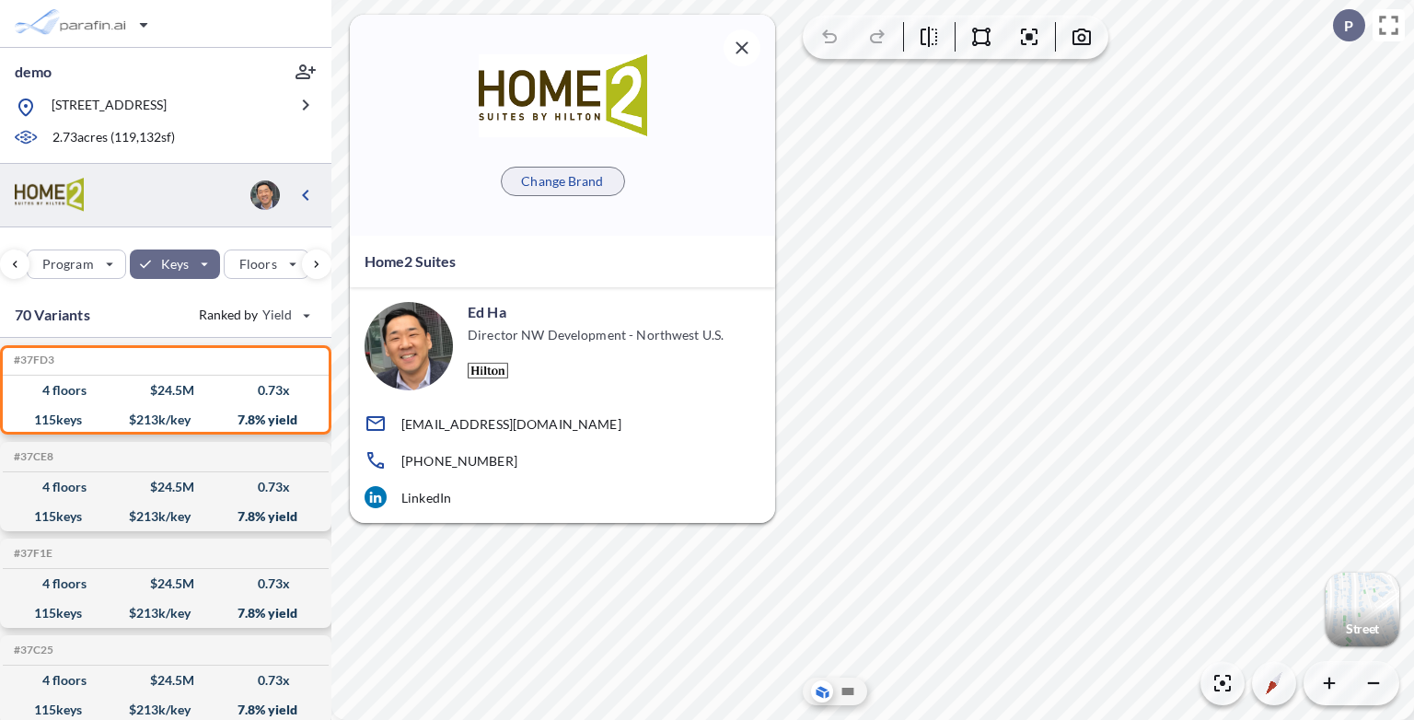
click at [559, 179] on p "Change Brand" at bounding box center [562, 181] width 82 height 18
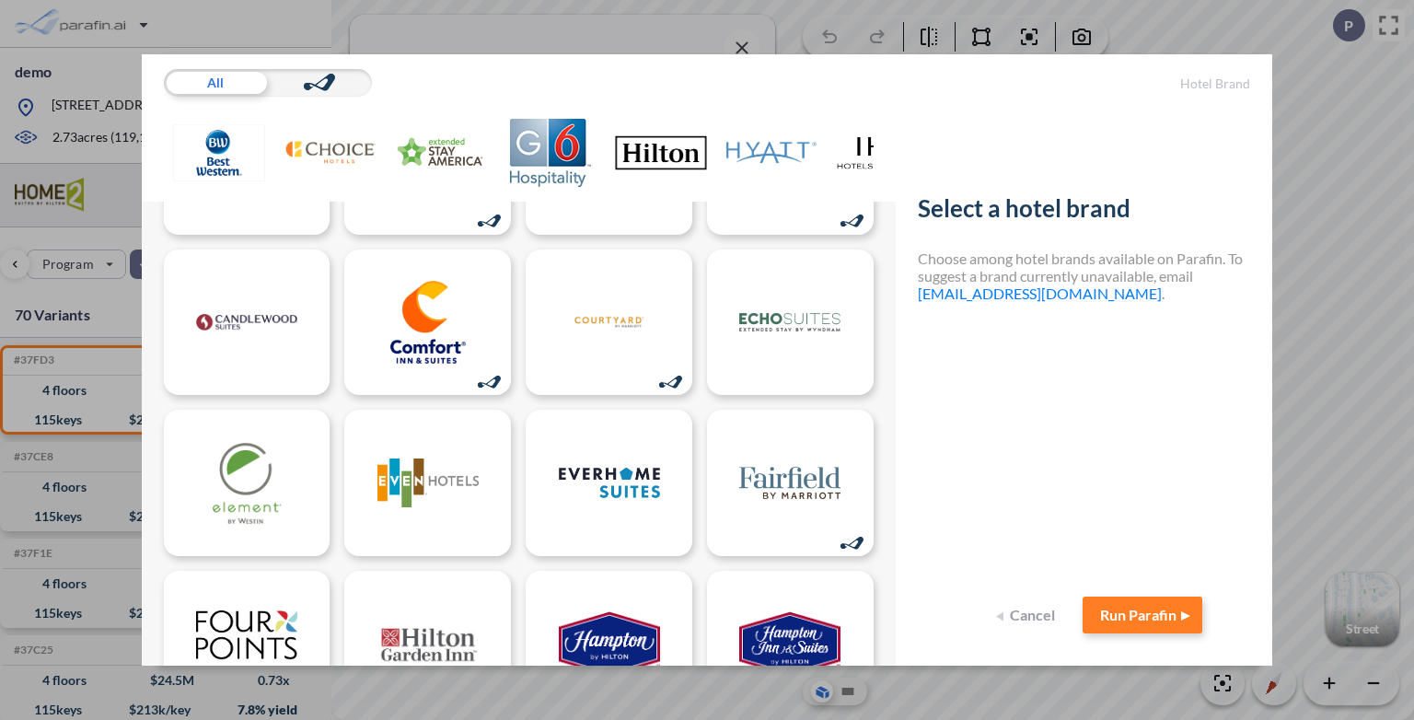
scroll to position [0, 0]
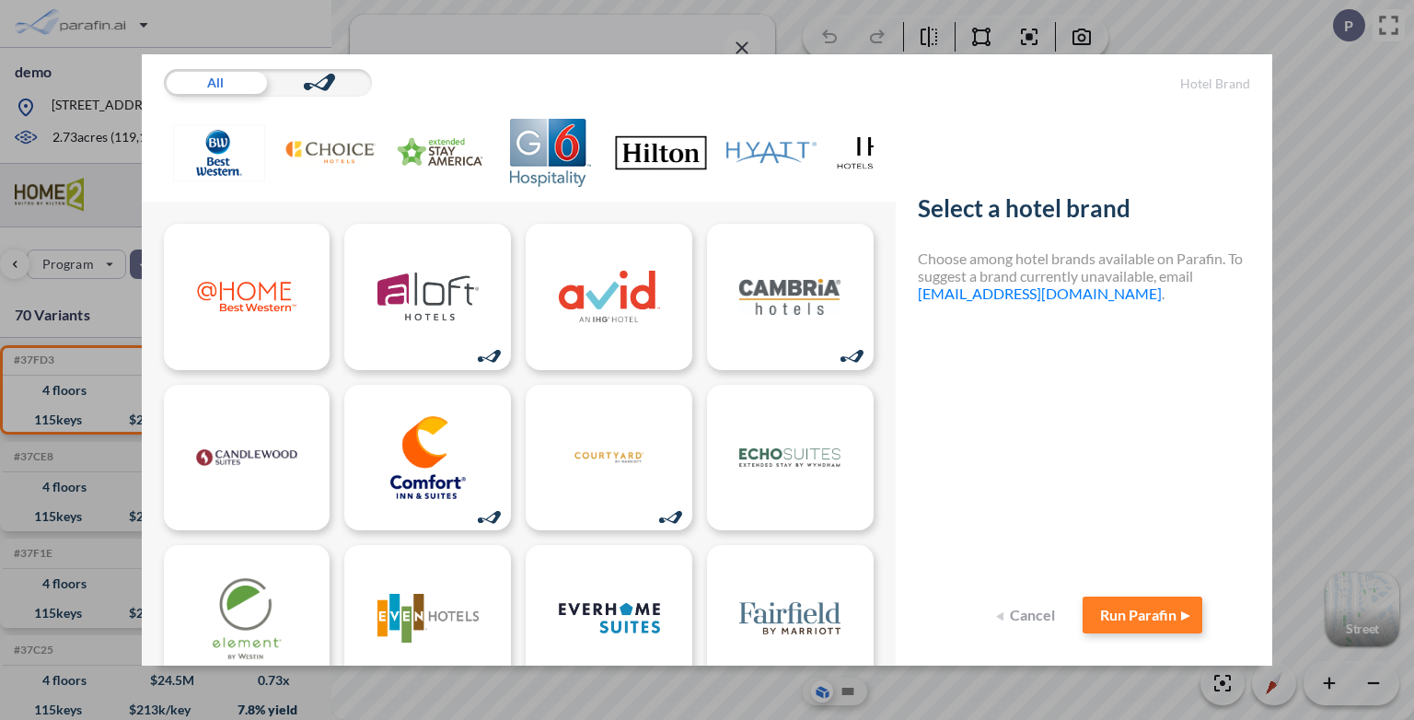
click at [677, 145] on img at bounding box center [661, 153] width 92 height 68
